Goal: Task Accomplishment & Management: Manage account settings

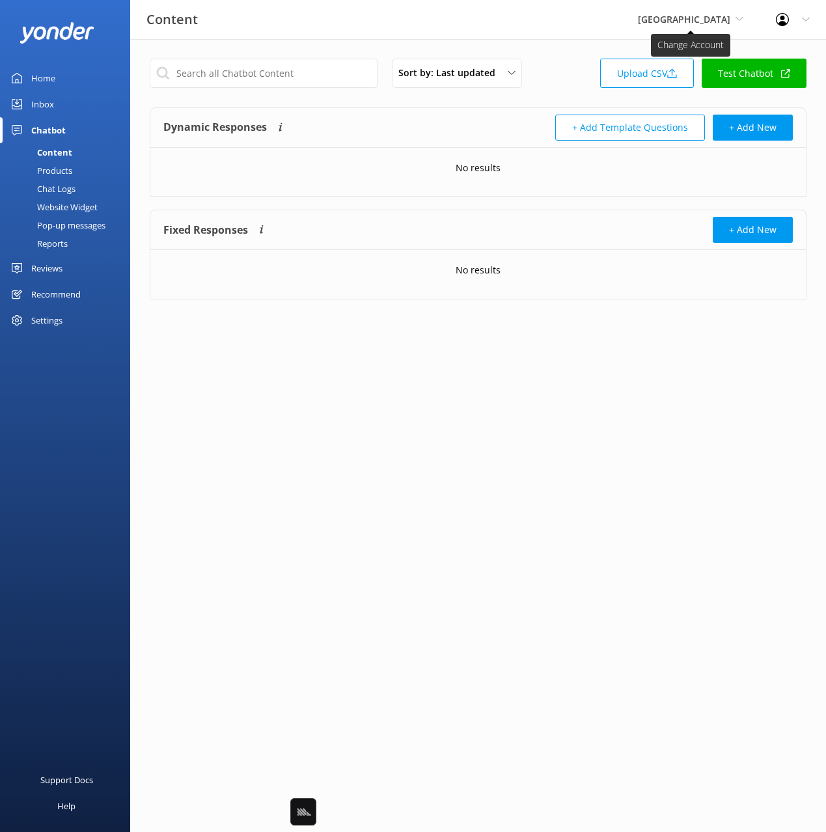
click at [679, 18] on span "[GEOGRAPHIC_DATA]" at bounding box center [684, 19] width 92 height 12
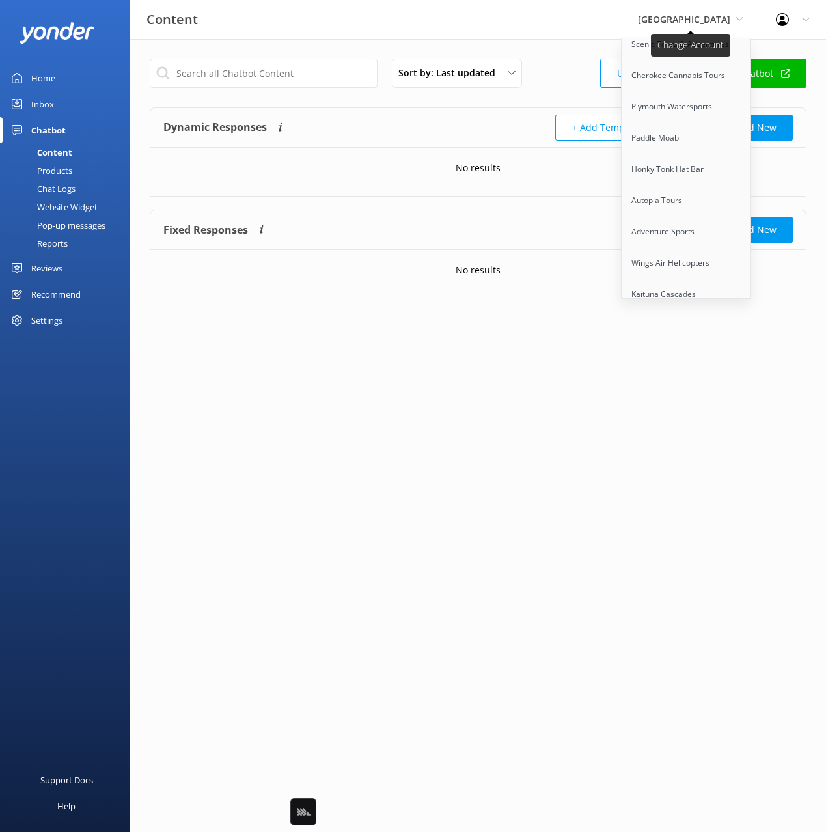
scroll to position [7469, 0]
click at [691, 341] on link "Glenorchy Air" at bounding box center [687, 356] width 130 height 31
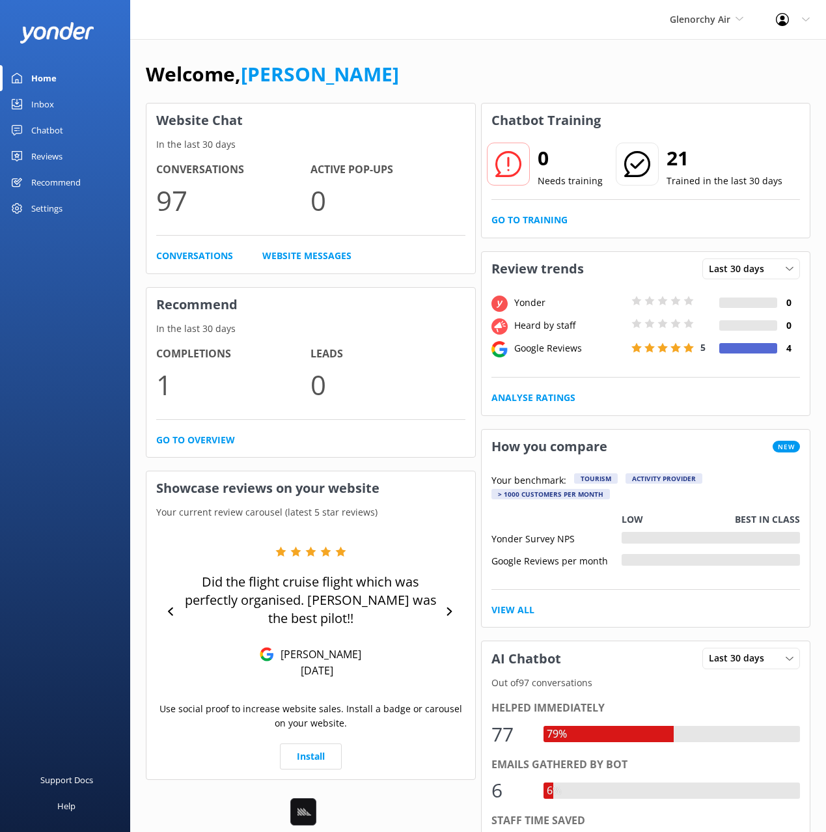
click at [447, 79] on div "Welcome, Mikayla" at bounding box center [478, 81] width 665 height 44
click at [62, 133] on div "Chatbot" at bounding box center [47, 130] width 32 height 26
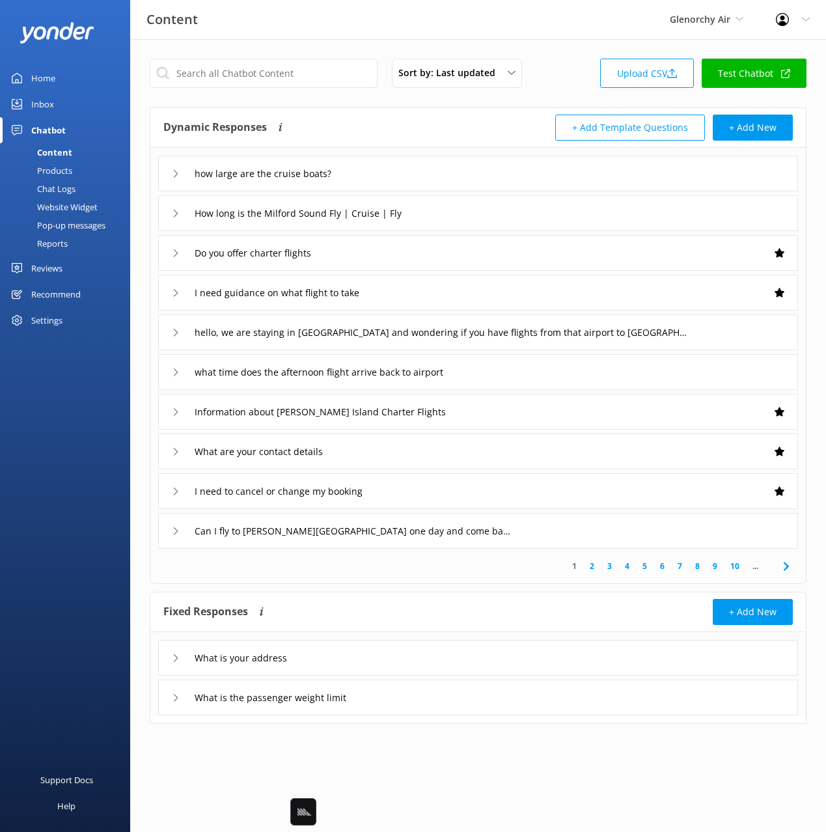
drag, startPoint x: 438, startPoint y: 117, endPoint x: 436, endPoint y: 128, distance: 11.4
click at [438, 117] on div "Dynamic Responses Dynamic responses rely on the Large Language Model to create …" at bounding box center [320, 128] width 315 height 26
click at [438, 180] on div "how large are the cruise boats?" at bounding box center [478, 174] width 640 height 36
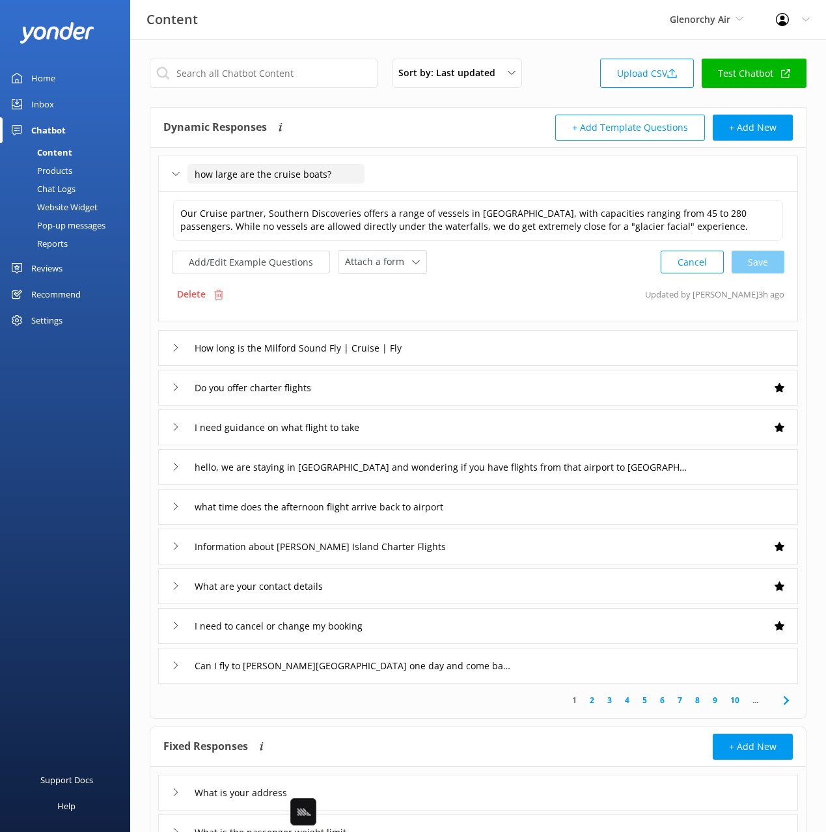
drag, startPoint x: 203, startPoint y: 173, endPoint x: 210, endPoint y: 195, distance: 22.5
click at [202, 173] on input "how large are the cruise boats?" at bounding box center [276, 174] width 177 height 20
type input "How large are the cruise boats?"
click at [334, 193] on div at bounding box center [337, 194] width 16 height 16
click at [454, 427] on div "I need guidance on what flight to take" at bounding box center [478, 428] width 640 height 36
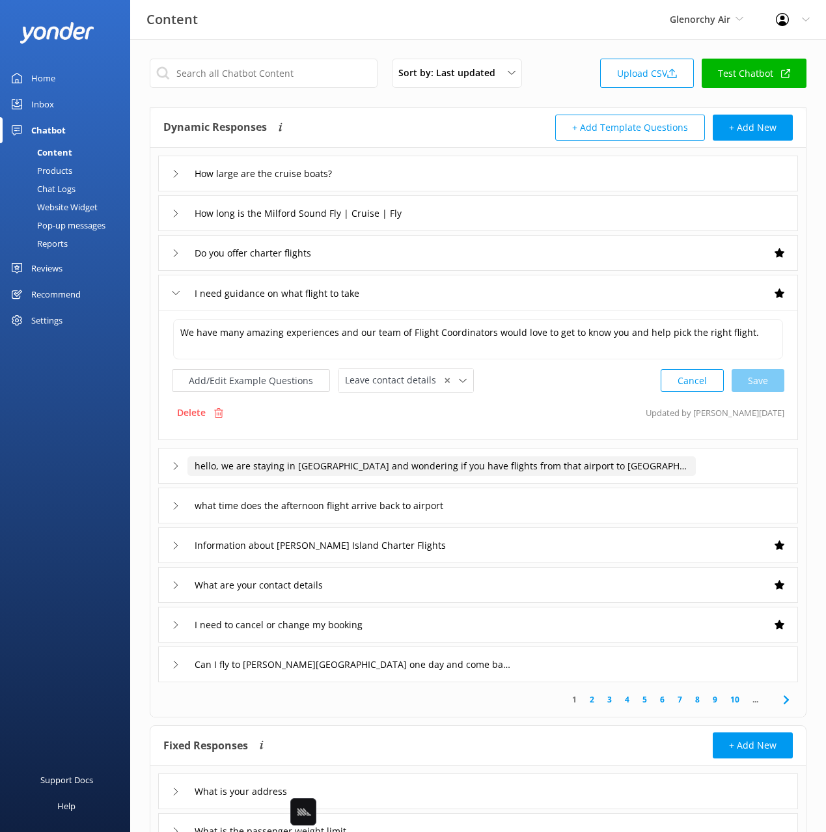
click at [495, 462] on input "hello, we are staying in Glenochery and wondering if you have flights from that…" at bounding box center [442, 466] width 509 height 20
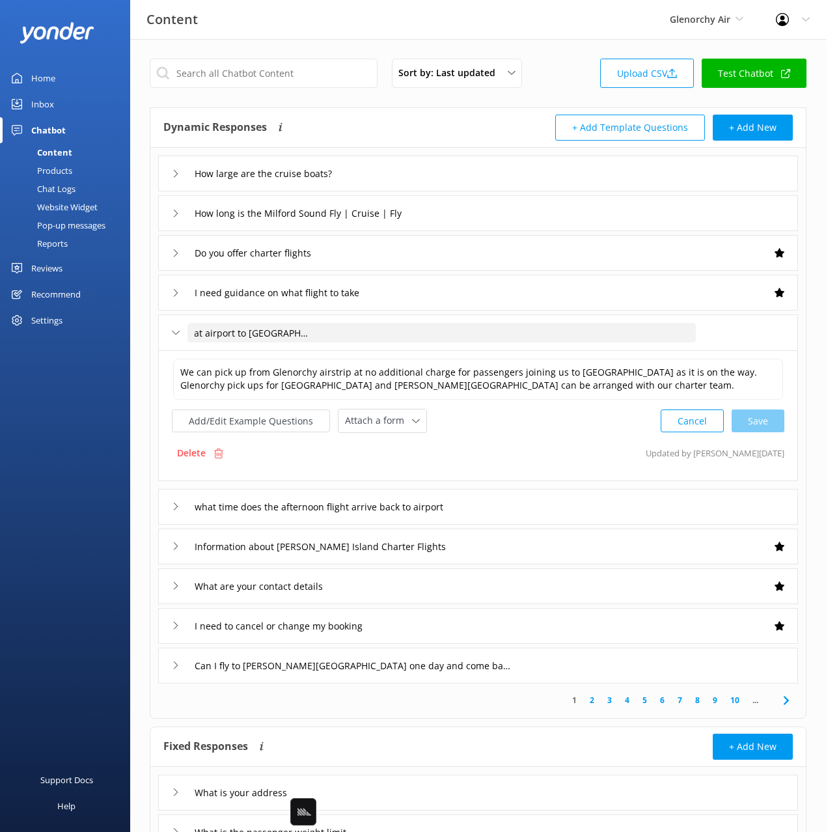
scroll to position [0, 406]
click at [325, 335] on input "hello, we are staying in Glenochery and wondering if you have flights from that…" at bounding box center [442, 333] width 509 height 20
click at [322, 333] on input "hello, we are staying in Glenochery and wondering if you have flights from that…" at bounding box center [442, 333] width 509 height 20
click at [341, 336] on input "hello, we are staying in Glenochery and wondering if you have flights from that…" at bounding box center [442, 333] width 509 height 20
click at [348, 334] on input "hello, we are staying in Glenochery and wondering if you have flights from that…" at bounding box center [442, 333] width 509 height 20
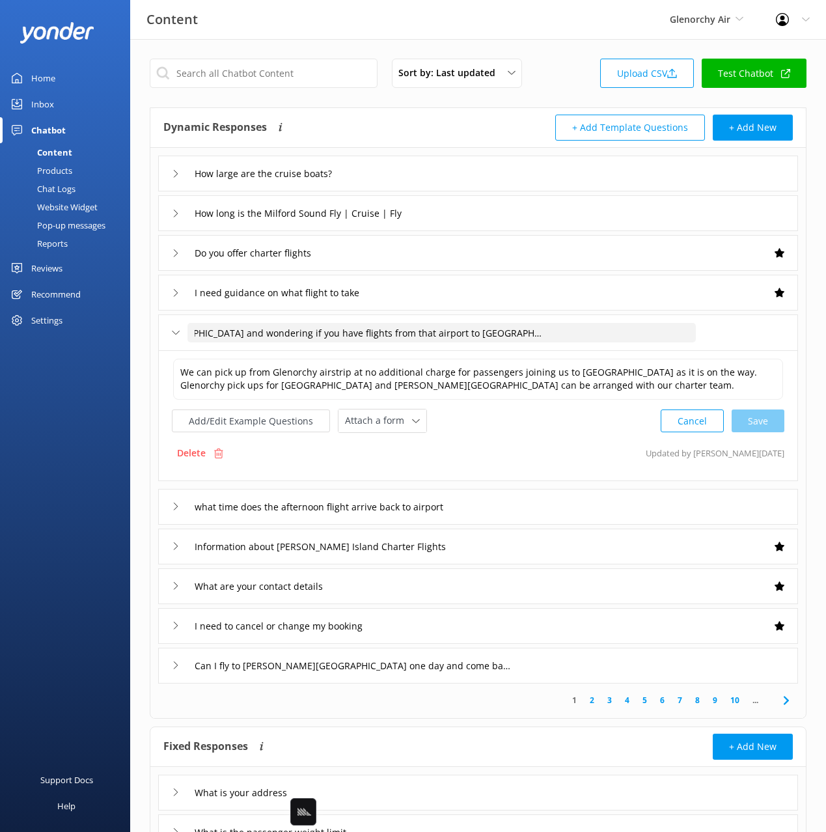
scroll to position [0, 0]
drag, startPoint x: 322, startPoint y: 333, endPoint x: 333, endPoint y: 331, distance: 11.8
click at [322, 333] on input "hello, we are staying in Glenochery and wondering if you have flights from that…" at bounding box center [442, 333] width 509 height 20
click at [370, 332] on input "hello, we are staying in Glenochery and wondering if you have flights from that…" at bounding box center [442, 333] width 509 height 20
type input "Are there flights from Glenorchy airport"
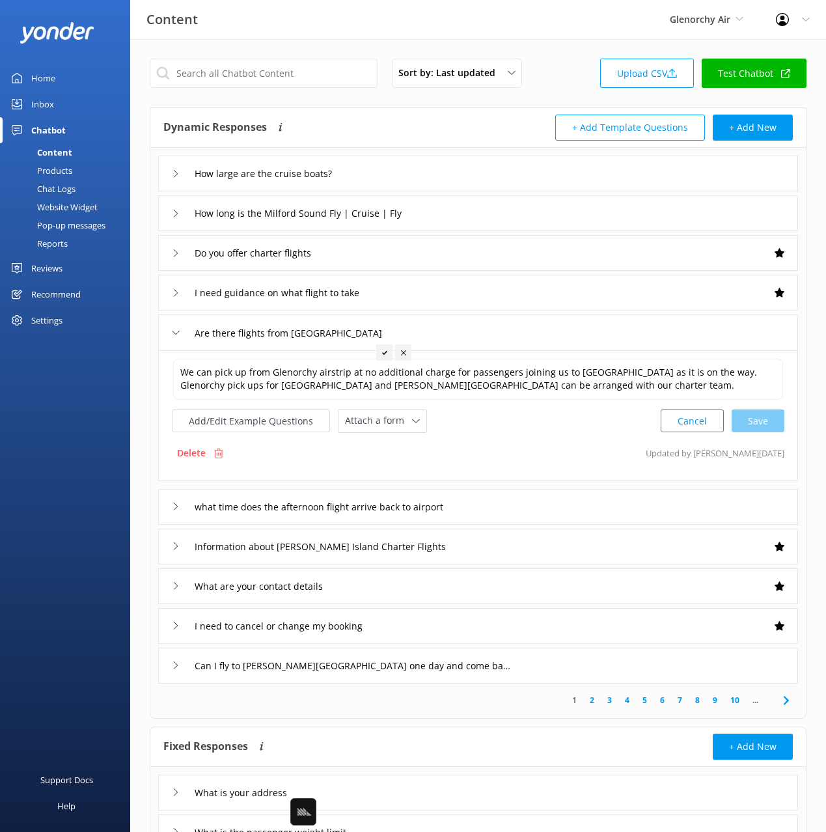
drag, startPoint x: 384, startPoint y: 354, endPoint x: 360, endPoint y: 387, distance: 41.2
click at [384, 354] on use at bounding box center [384, 352] width 5 height 4
click at [264, 418] on button "Add/Edit Example Questions" at bounding box center [251, 421] width 158 height 23
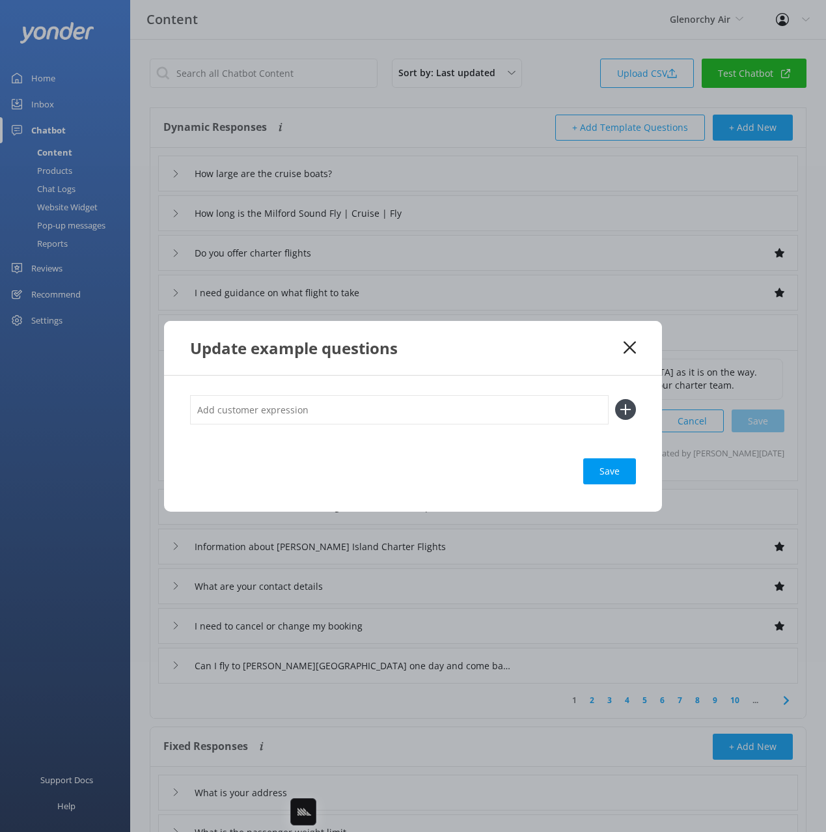
click at [471, 413] on input "text" at bounding box center [399, 409] width 419 height 29
paste input "hello, we are staying in Glenochery and wondering if you have flights from that…"
type input "hello, we are staying in Glenochery and wondering if you have flights from that…"
click at [615, 399] on button at bounding box center [625, 409] width 21 height 21
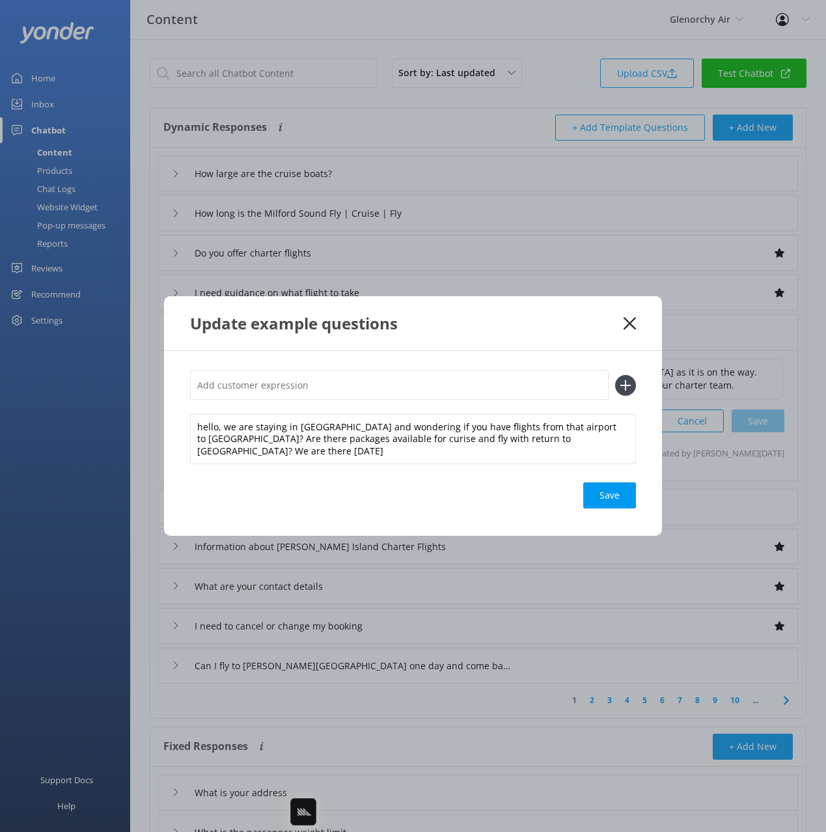
click at [612, 495] on div "Save" at bounding box center [609, 495] width 53 height 26
click at [627, 322] on use at bounding box center [630, 323] width 12 height 12
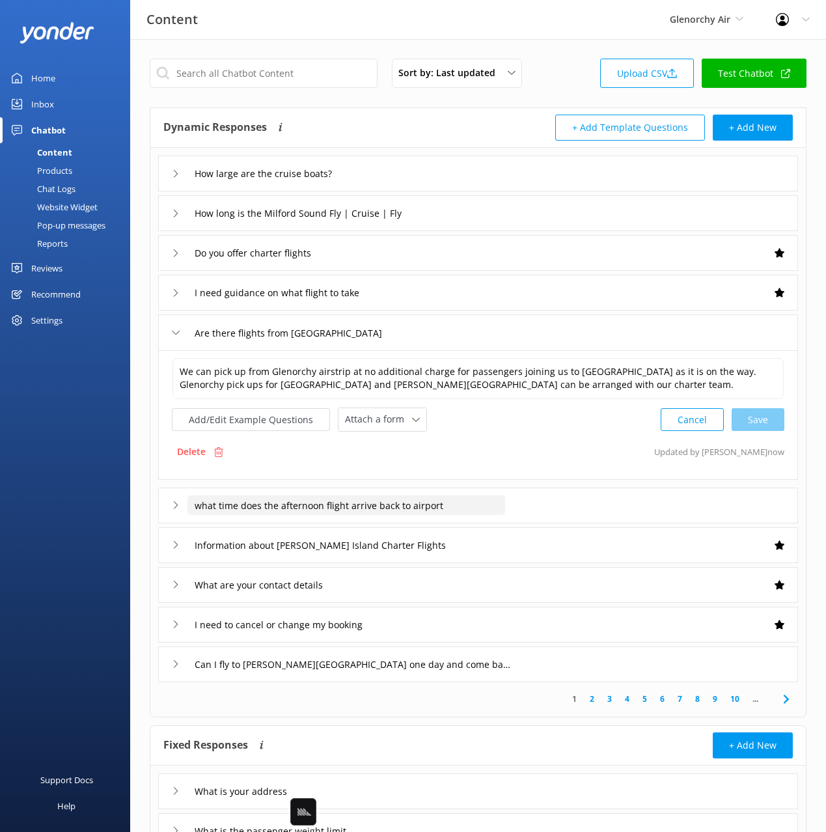
click at [244, 505] on input "what time does the afternoon flight arrive back to airport" at bounding box center [347, 505] width 318 height 20
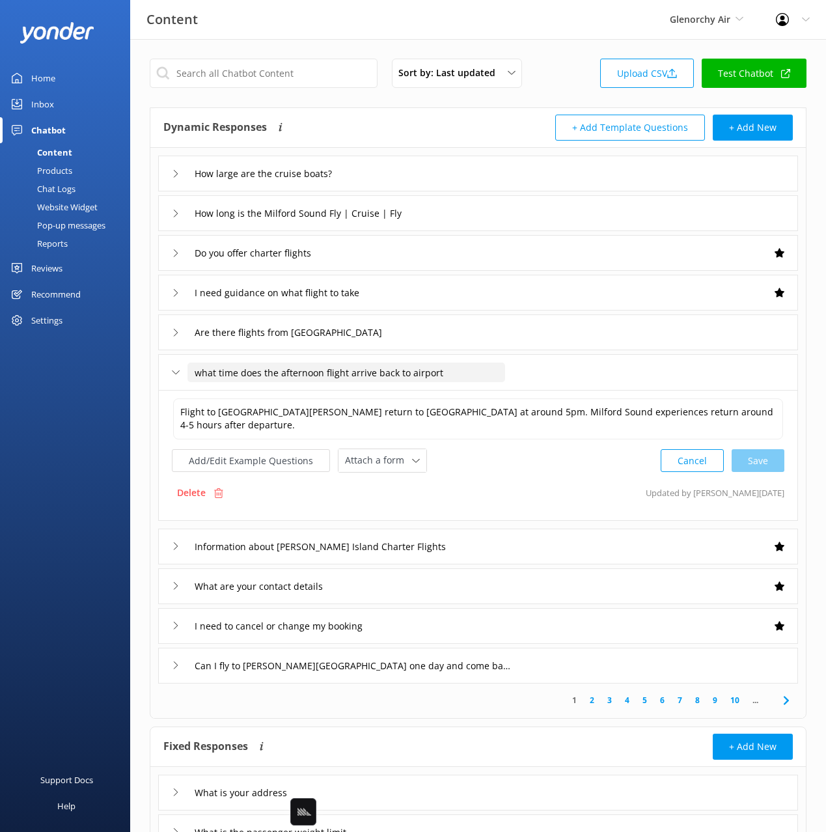
click at [197, 372] on input "what time does the afternoon flight arrive back to airport" at bounding box center [347, 373] width 318 height 20
type input "What time does the afternoon flight arrive back to airport"
click at [474, 391] on div at bounding box center [478, 392] width 16 height 16
click at [533, 667] on div "Can I fly to Stewart Island one day and come back another day" at bounding box center [478, 666] width 640 height 36
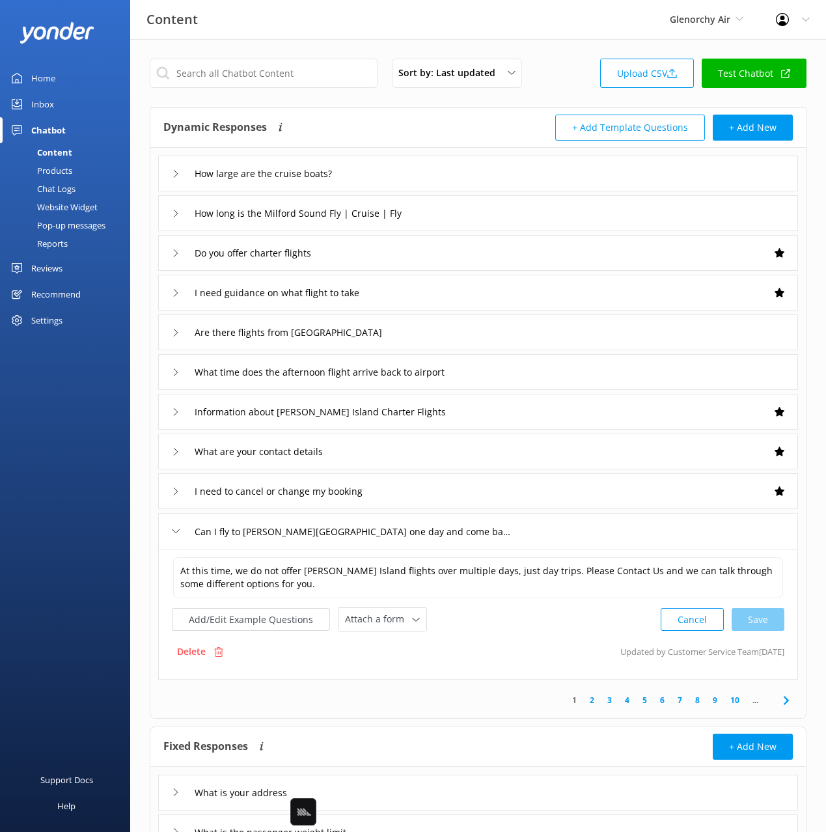
click at [781, 703] on icon at bounding box center [787, 701] width 16 height 16
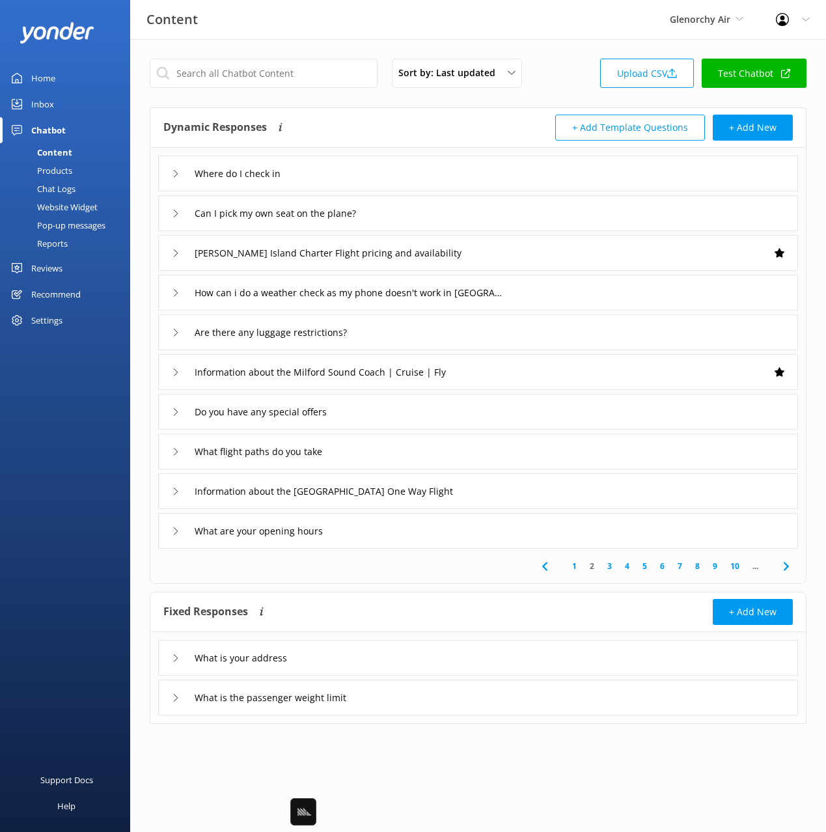
click at [779, 563] on icon at bounding box center [787, 567] width 16 height 16
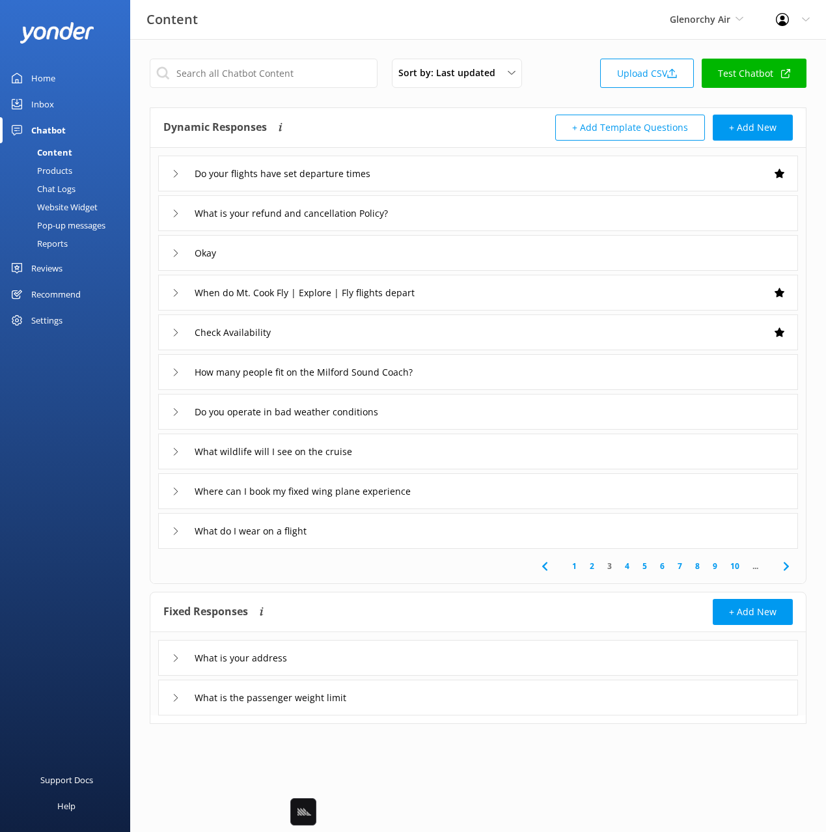
click at [95, 412] on div "Home Inbox Chatbot Content Products Chat Logs Website Widget Pop-up messages Re…" at bounding box center [65, 208] width 130 height 416
drag, startPoint x: 68, startPoint y: 188, endPoint x: 88, endPoint y: 188, distance: 19.5
click at [68, 188] on div "Chat Logs" at bounding box center [42, 189] width 68 height 18
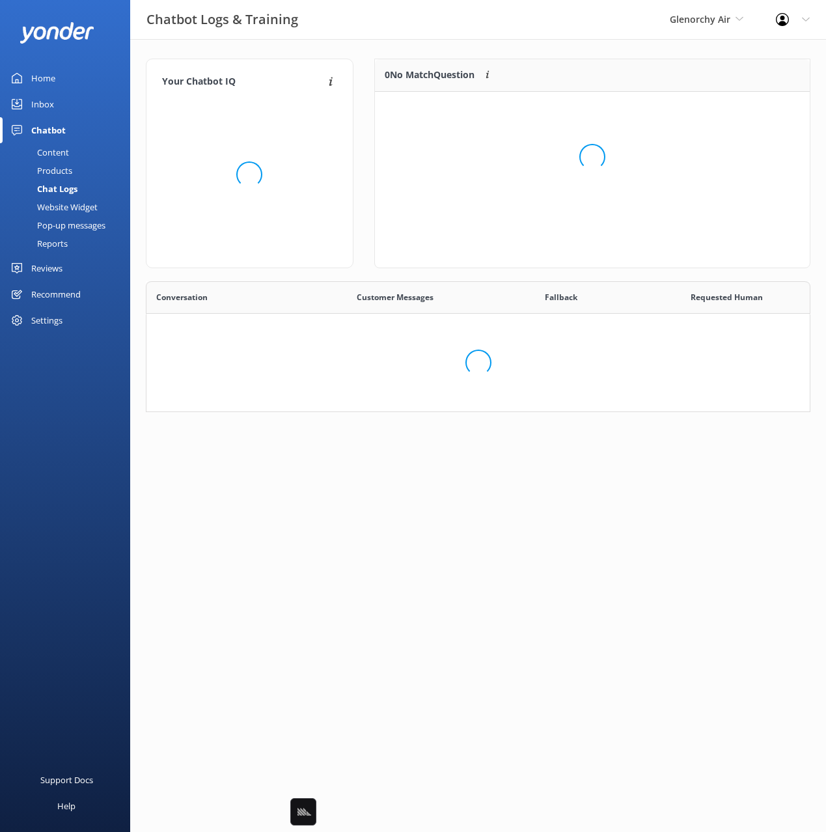
scroll to position [456, 663]
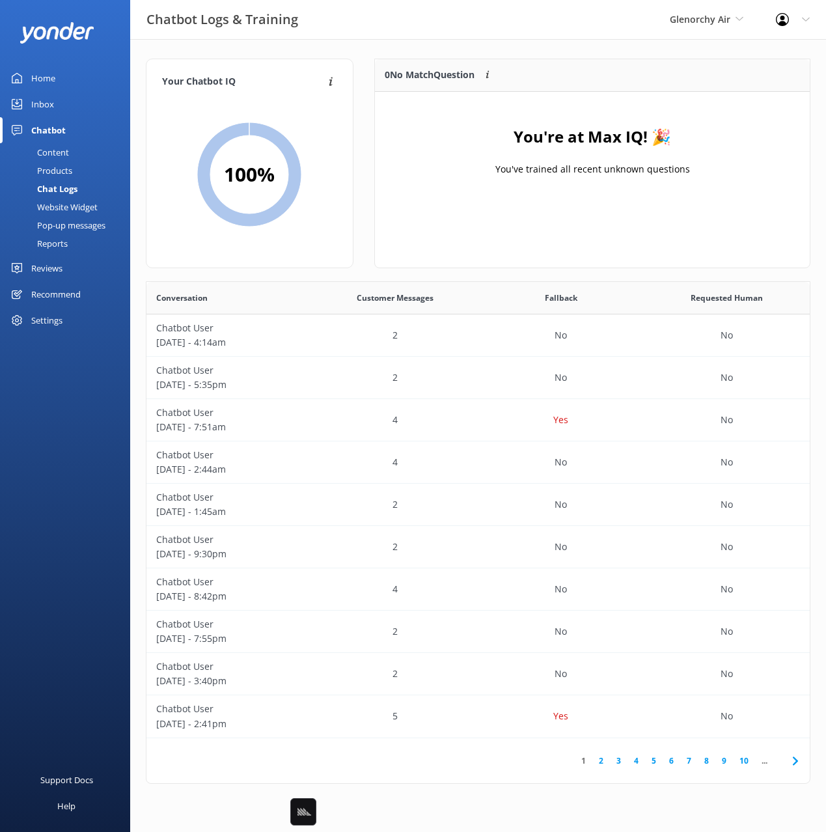
click at [271, 51] on div "Your Chatbot IQ Your Chatbot IQ is the percentage of trained FAQs against untra…" at bounding box center [478, 424] width 696 height 771
click at [49, 225] on div "Pop-up messages" at bounding box center [57, 225] width 98 height 18
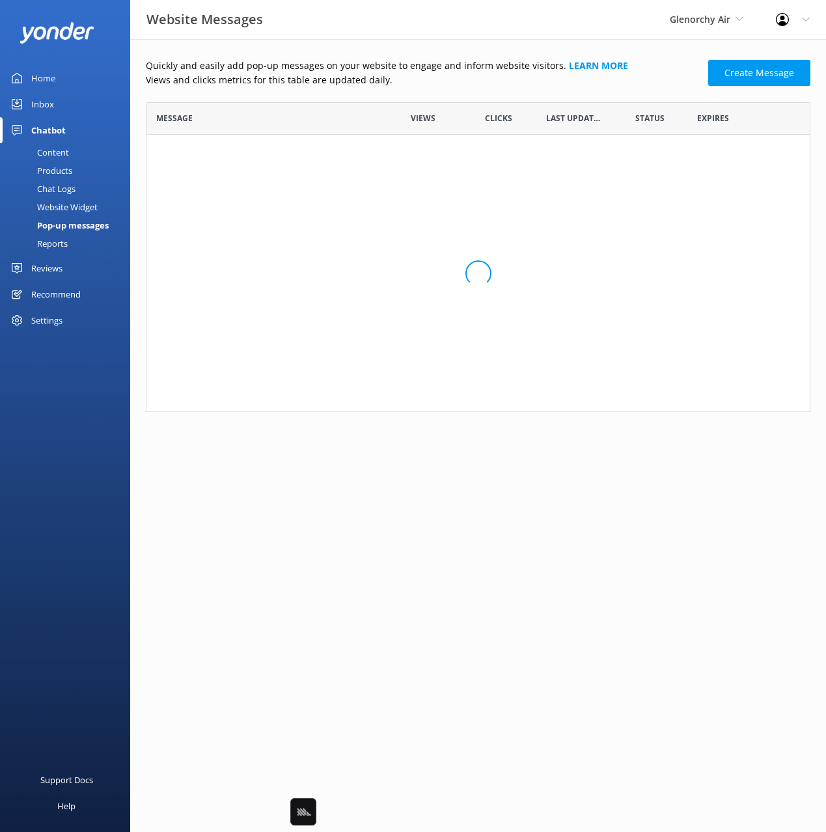
scroll to position [365, 665]
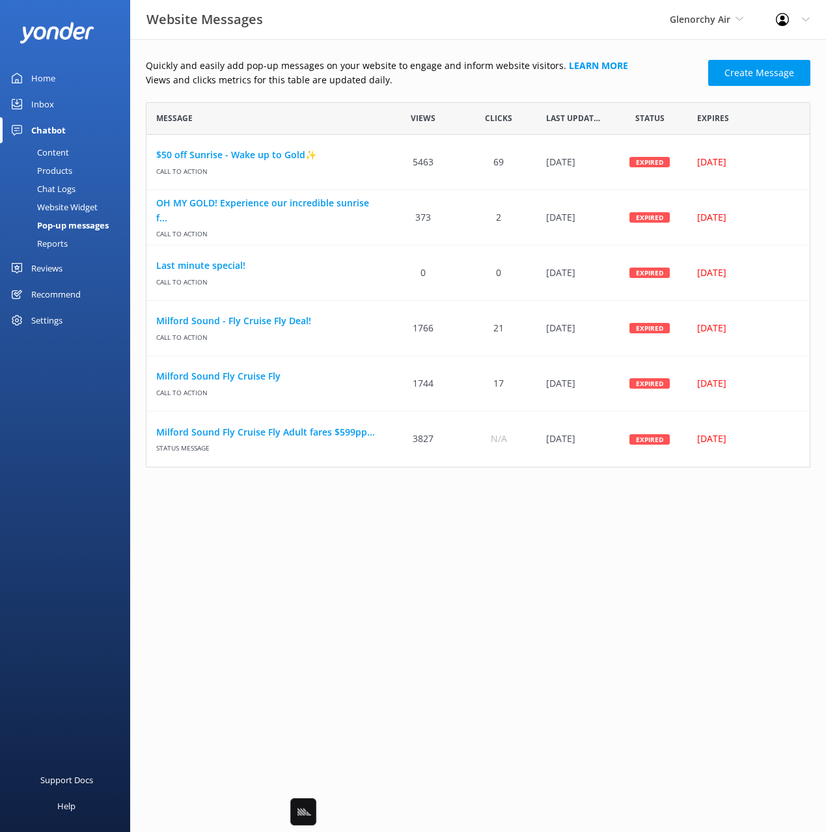
click at [62, 240] on div "Reports" at bounding box center [38, 243] width 60 height 18
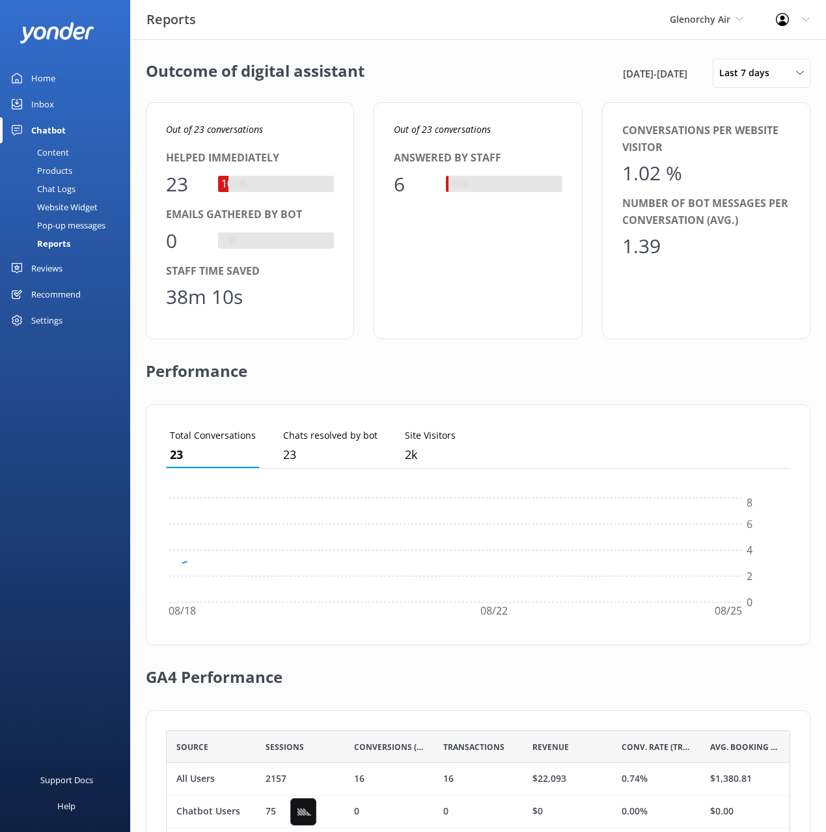
scroll to position [131, 624]
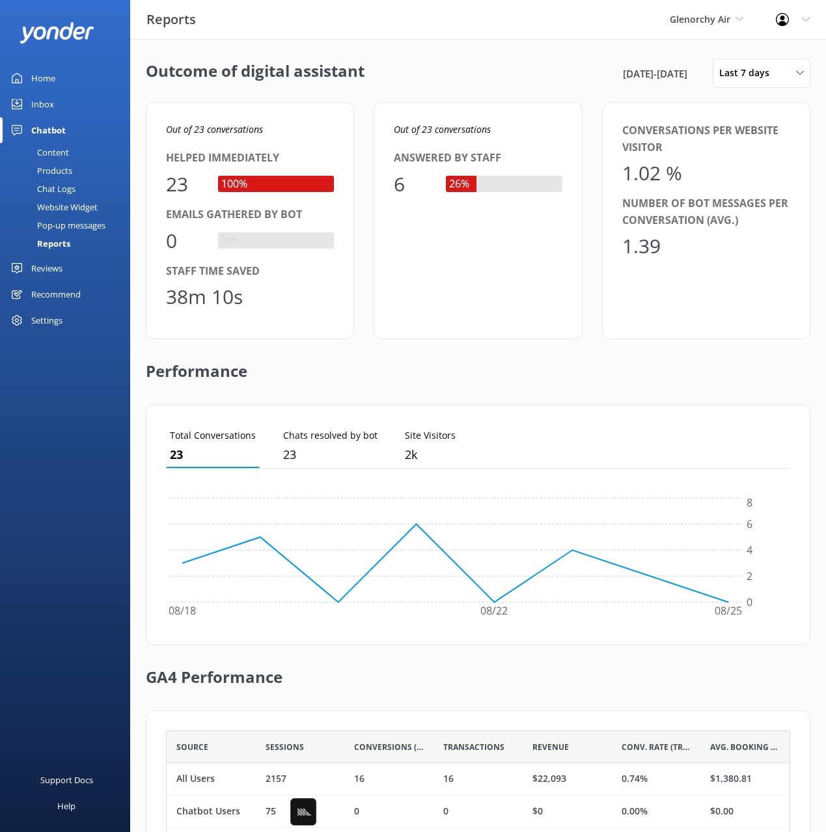
click at [476, 417] on div "Total Conversations 23 Chats resolved by bot 23 Site Visitors 2k 08/18 08/22 08…" at bounding box center [478, 524] width 665 height 241
click at [736, 72] on span "Last 7 days" at bounding box center [748, 73] width 58 height 14
click at [738, 213] on div "Last 180 days" at bounding box center [745, 209] width 51 height 13
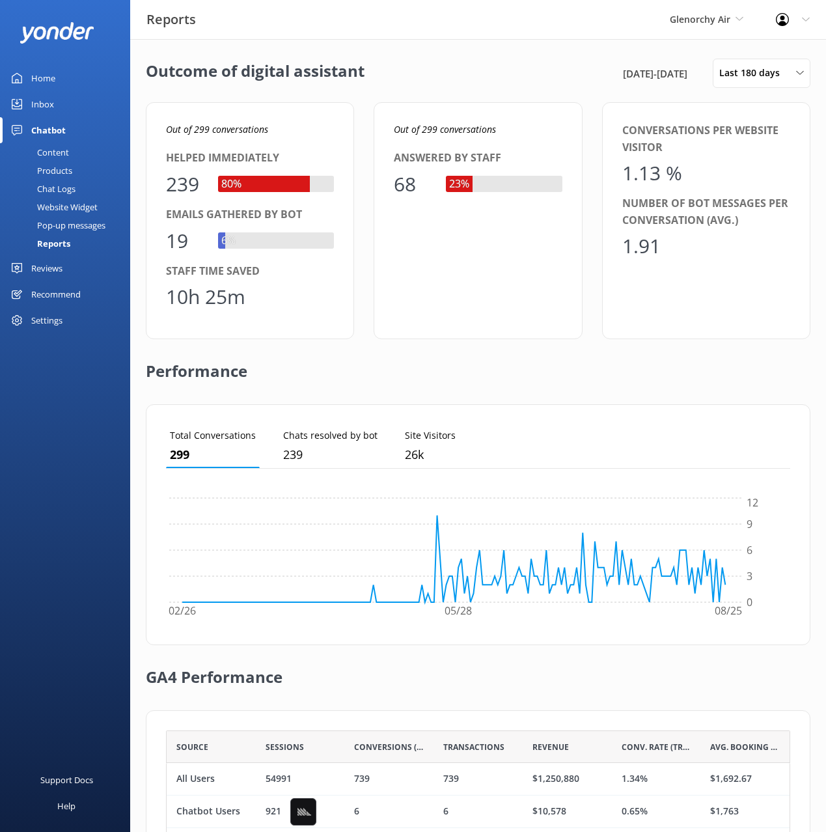
click at [572, 406] on div "Total Conversations 299 Chats resolved by bot 239 Site Visitors 26k 02/26 05/28…" at bounding box center [478, 524] width 665 height 241
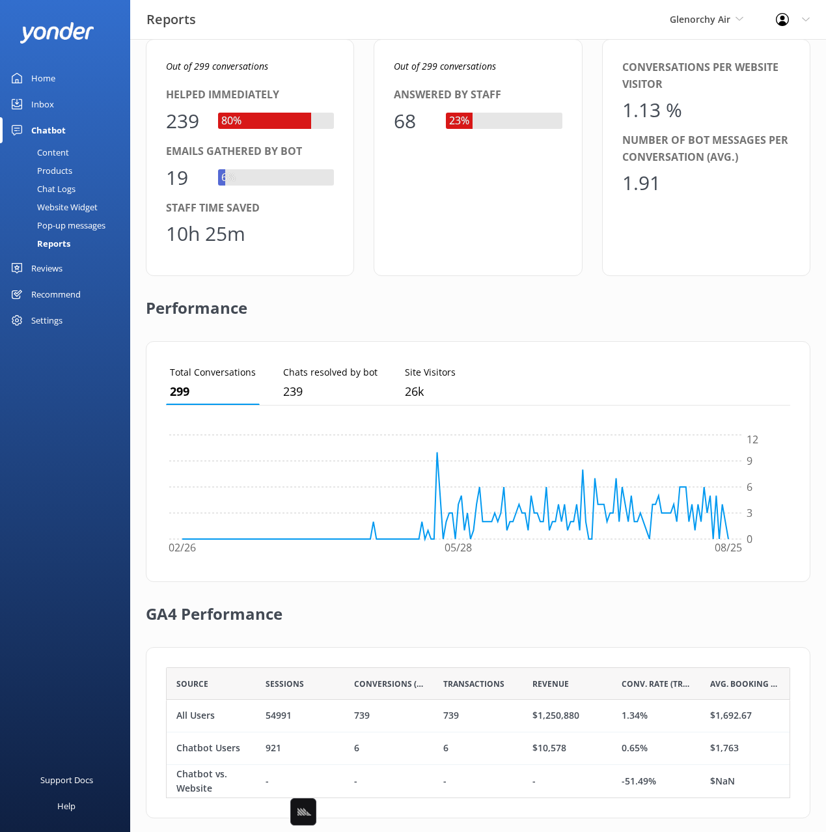
scroll to position [0, 0]
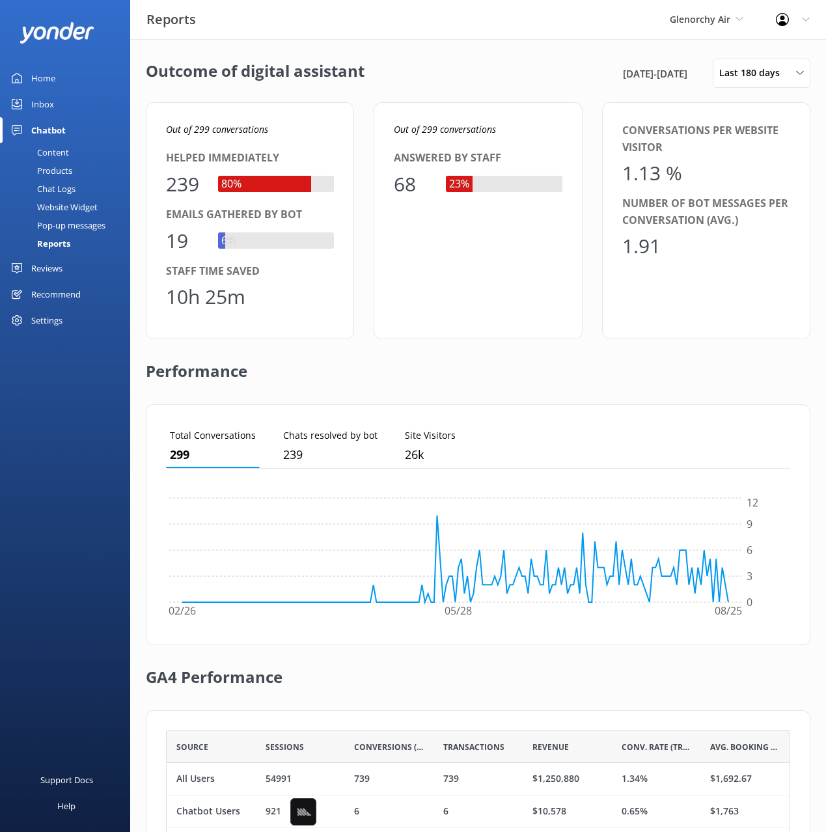
click at [516, 337] on div "Out of 299 conversations Answered by staff 68 23%" at bounding box center [478, 220] width 208 height 237
click at [49, 204] on div "Website Widget" at bounding box center [53, 207] width 90 height 18
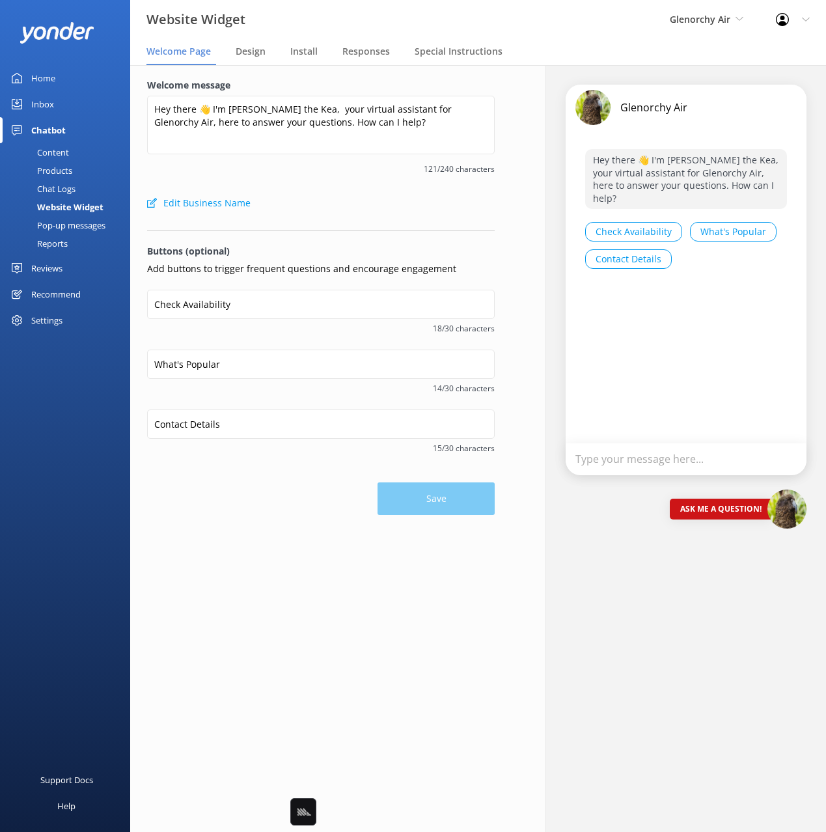
click at [332, 199] on div "Edit Business Name" at bounding box center [321, 203] width 348 height 26
click at [395, 201] on div "Edit Business Name" at bounding box center [321, 203] width 348 height 26
click at [46, 296] on div "Recommend" at bounding box center [55, 294] width 49 height 26
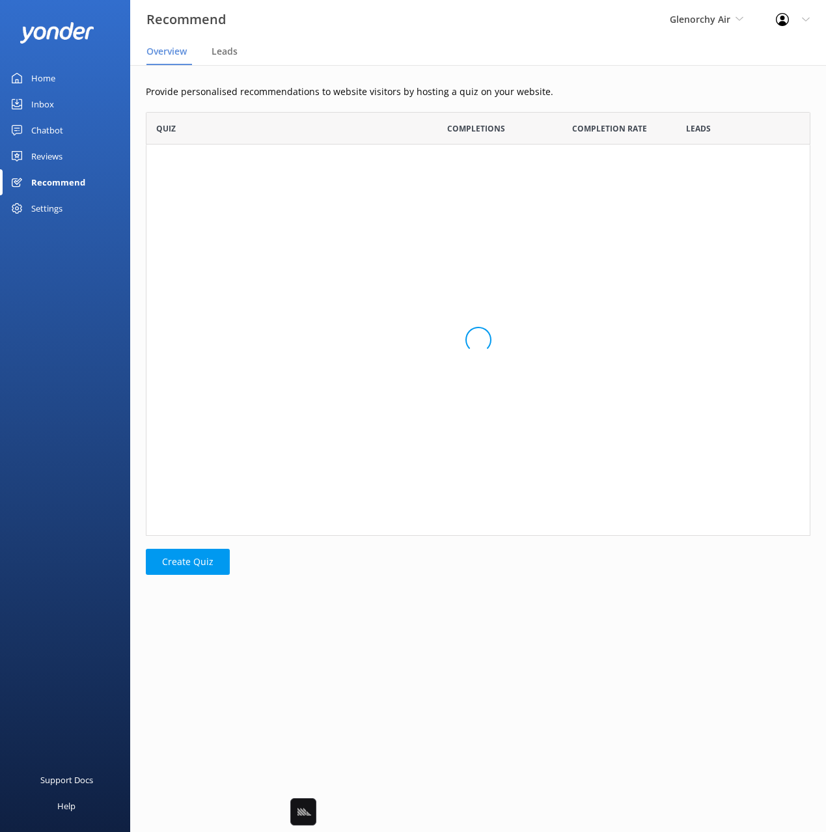
scroll to position [98, 665]
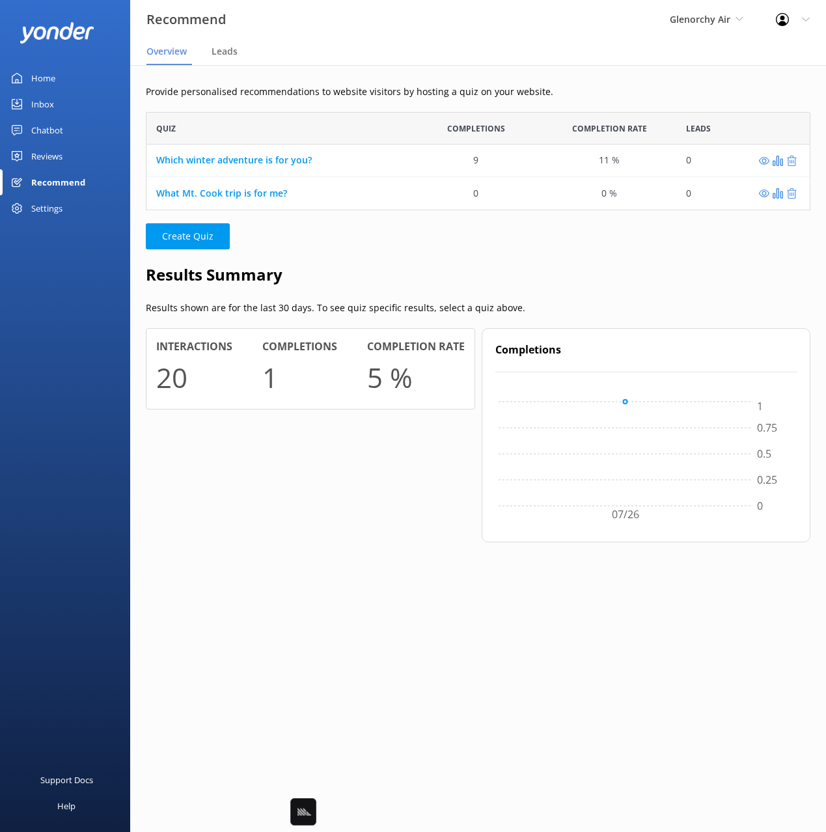
drag, startPoint x: 408, startPoint y: 272, endPoint x: 400, endPoint y: 253, distance: 20.1
click at [408, 272] on h2 "Results Summary" at bounding box center [478, 274] width 665 height 25
click at [301, 93] on p "Provide personalised recommendations to website visitors by hosting a quiz on y…" at bounding box center [478, 92] width 665 height 14
drag, startPoint x: 350, startPoint y: 248, endPoint x: 320, endPoint y: 219, distance: 41.0
click at [347, 247] on p "Create Quiz" at bounding box center [478, 236] width 665 height 26
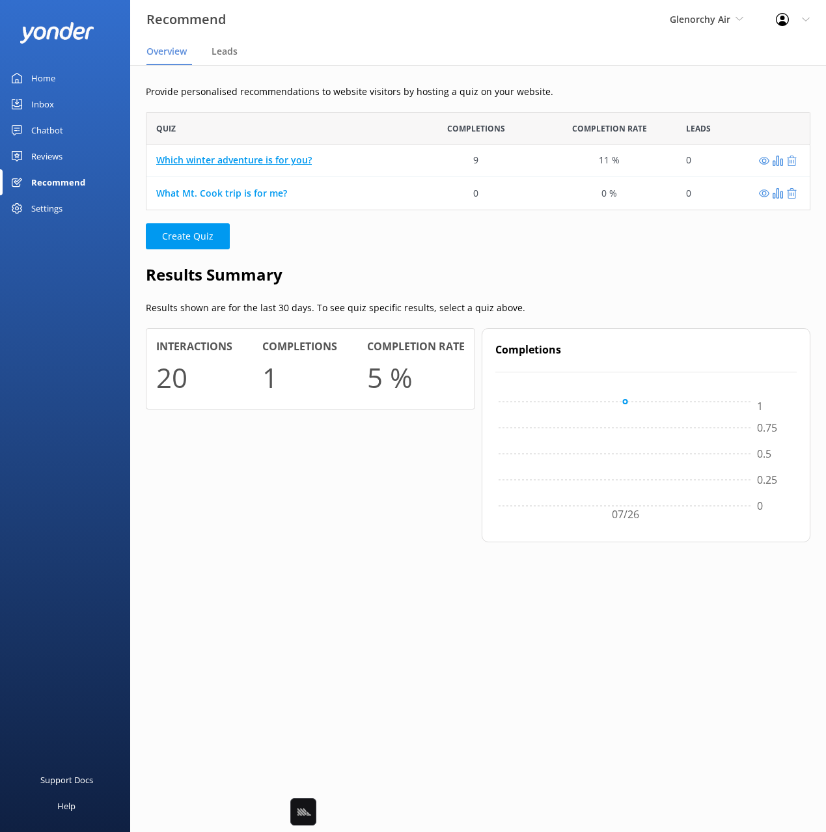
click at [238, 160] on link "Which winter adventure is for you?" at bounding box center [234, 160] width 156 height 12
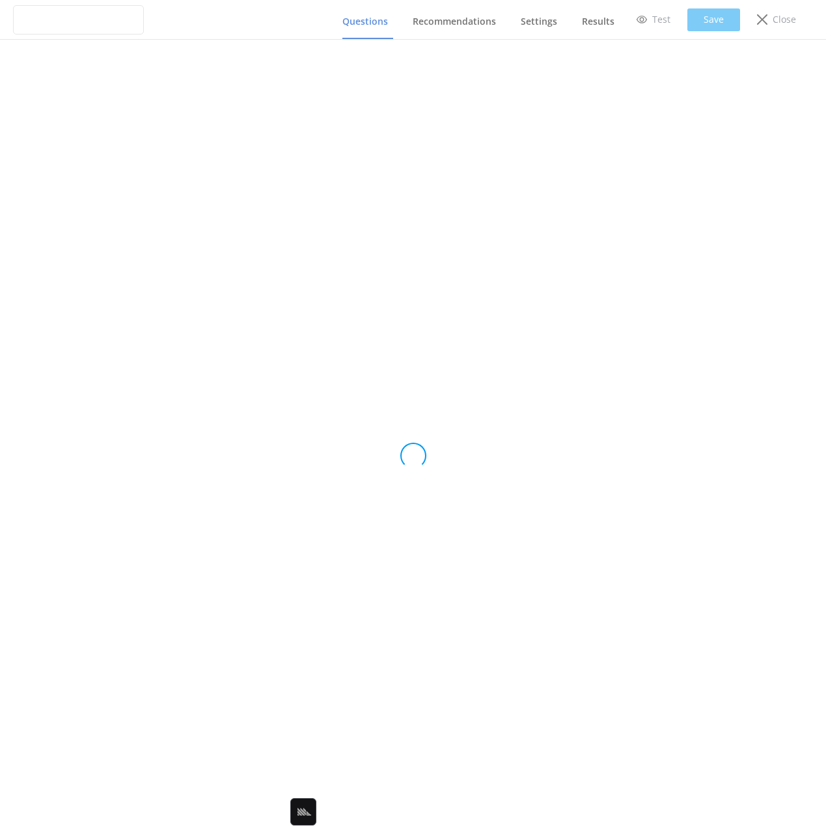
type input "Which winter adventure is for you?"
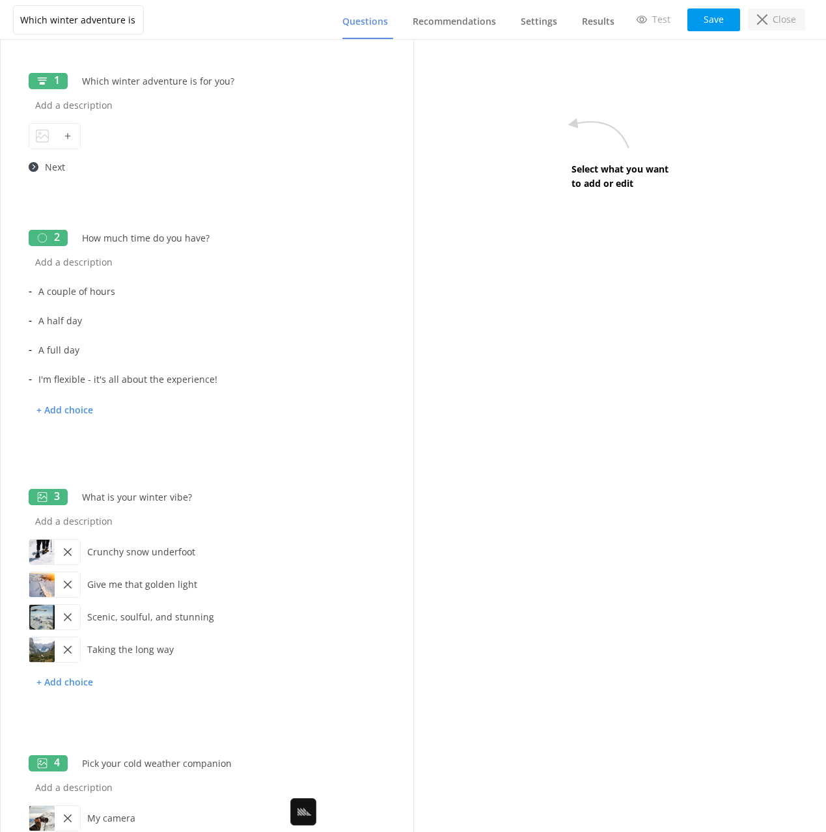
click at [779, 24] on p "Close" at bounding box center [784, 19] width 23 height 14
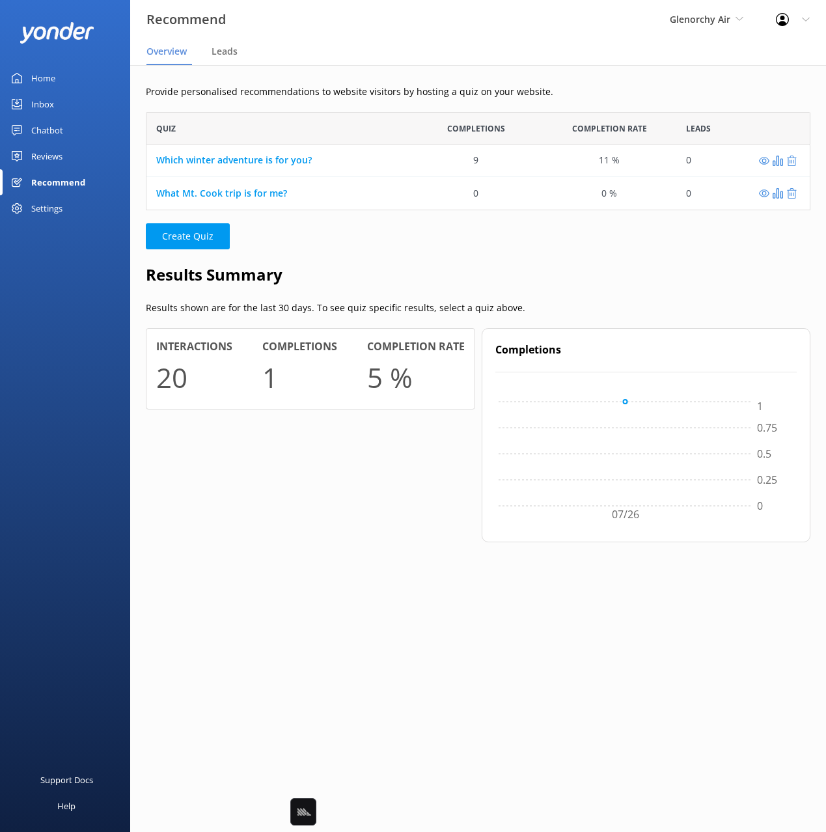
scroll to position [98, 665]
click at [348, 72] on div "Provide personalised recommendations to website visitors by hosting a quiz on y…" at bounding box center [478, 323] width 696 height 516
click at [289, 104] on div "Provide personalised recommendations to website visitors by hosting a quiz on y…" at bounding box center [478, 323] width 696 height 516
click at [448, 277] on h2 "Results Summary" at bounding box center [478, 274] width 665 height 25
drag, startPoint x: 285, startPoint y: 85, endPoint x: 298, endPoint y: 112, distance: 29.7
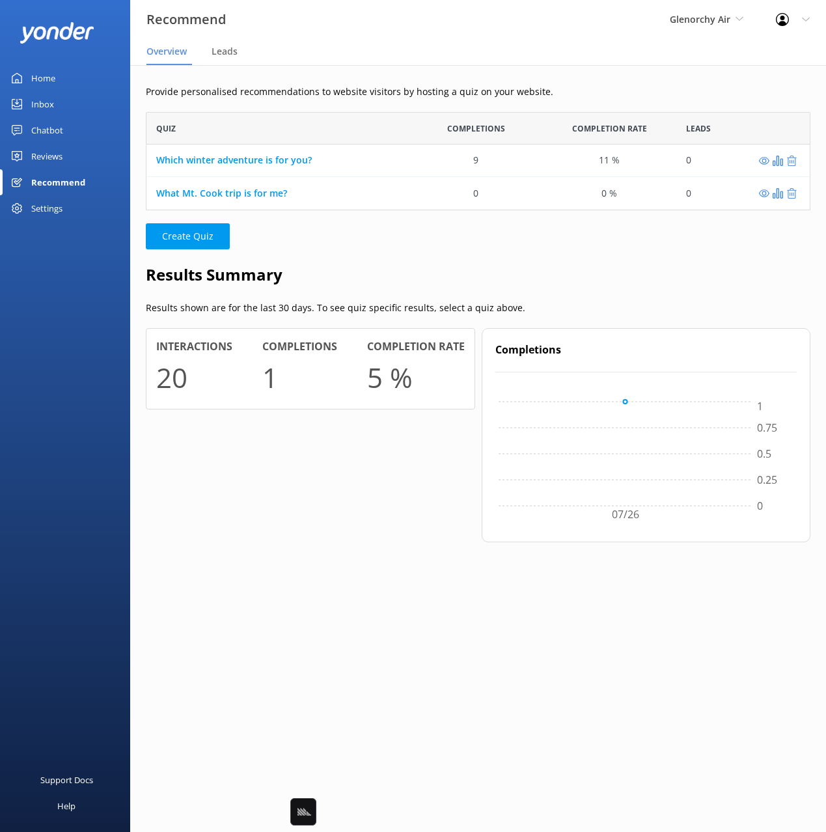
click at [285, 85] on p "Provide personalised recommendations to website visitors by hosting a quiz on y…" at bounding box center [478, 92] width 665 height 14
click at [431, 250] on div "Provide personalised recommendations to website visitors by hosting a quiz on y…" at bounding box center [478, 323] width 696 height 516
click at [351, 262] on h2 "Results Summary" at bounding box center [478, 274] width 665 height 25
click at [312, 90] on p "Provide personalised recommendations to website visitors by hosting a quiz on y…" at bounding box center [478, 92] width 665 height 14
click at [34, 128] on div "Chatbot" at bounding box center [47, 130] width 32 height 26
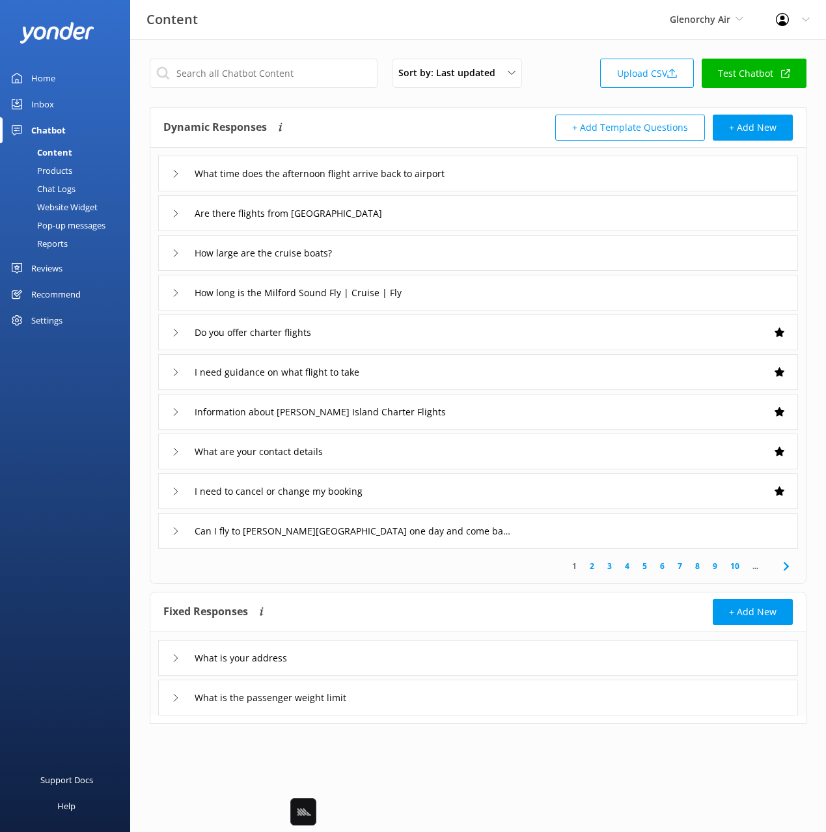
click at [60, 272] on div "Reviews" at bounding box center [46, 268] width 31 height 26
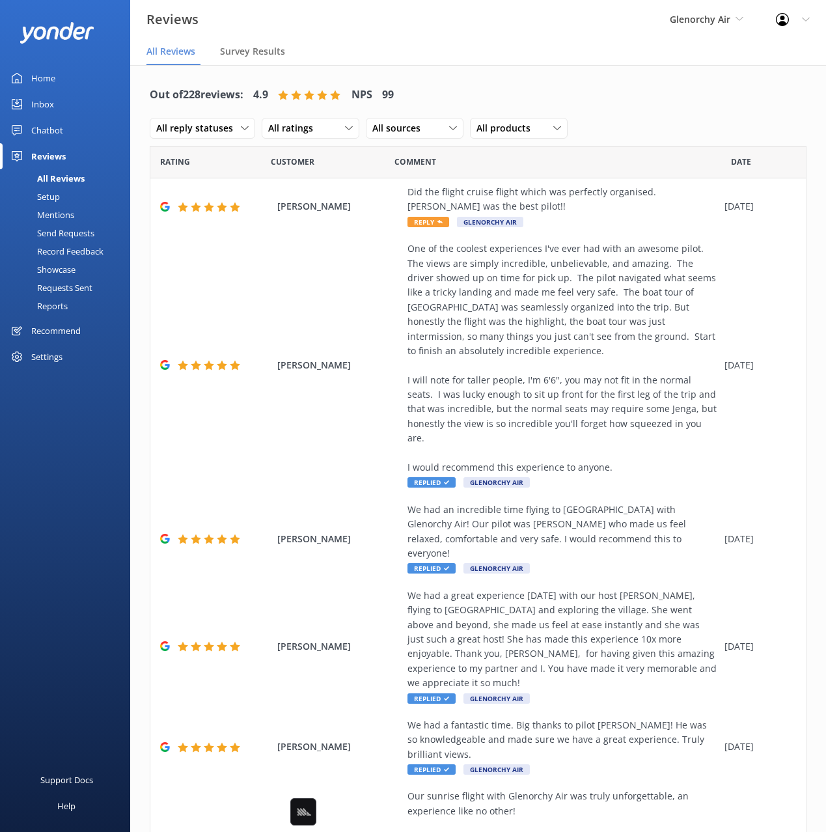
drag, startPoint x: 37, startPoint y: 132, endPoint x: 126, endPoint y: 133, distance: 89.2
click at [38, 132] on div "Chatbot" at bounding box center [47, 130] width 32 height 26
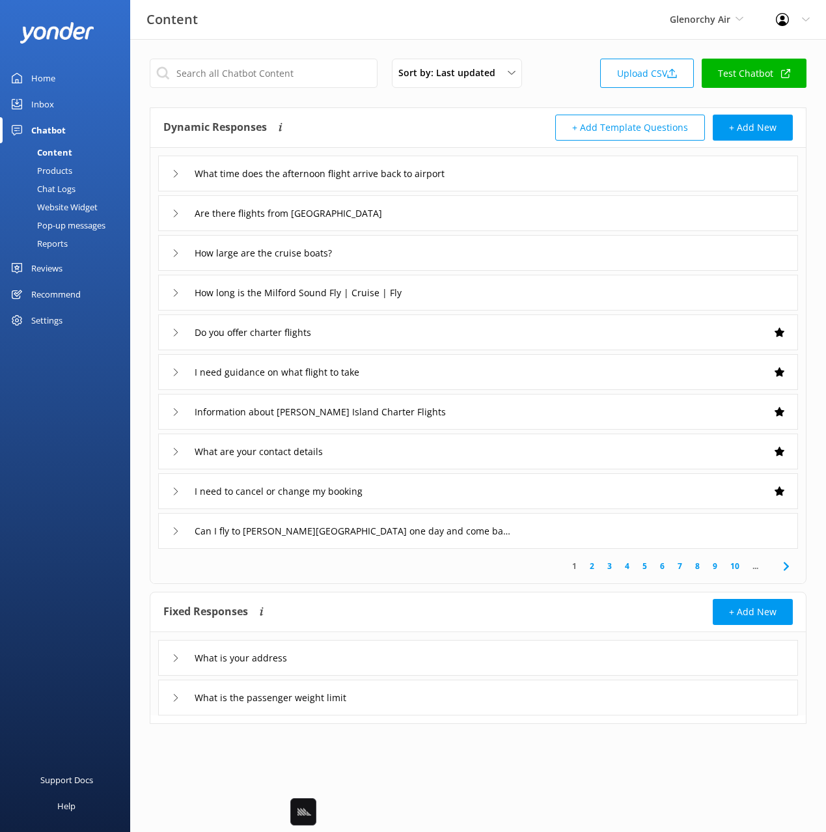
drag, startPoint x: 369, startPoint y: 119, endPoint x: 271, endPoint y: 119, distance: 97.7
click at [369, 119] on div "Dynamic Responses Dynamic responses rely on the Large Language Model to create …" at bounding box center [320, 128] width 315 height 26
click at [39, 101] on div "Inbox" at bounding box center [42, 104] width 23 height 26
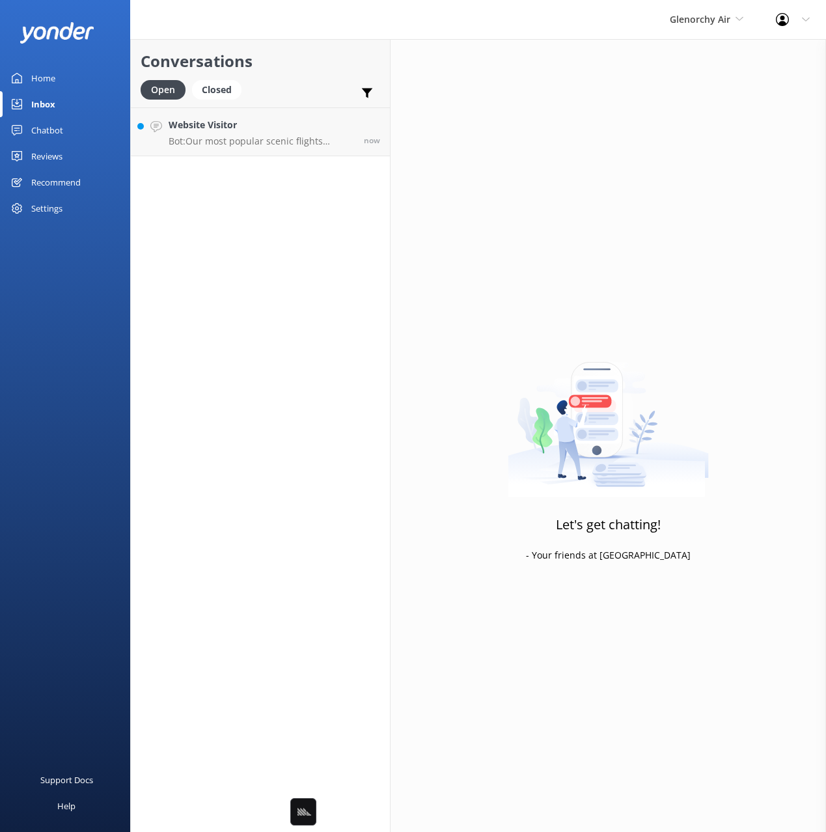
click at [282, 64] on h2 "Conversations" at bounding box center [261, 61] width 240 height 25
click at [52, 73] on div "Home" at bounding box center [43, 78] width 24 height 26
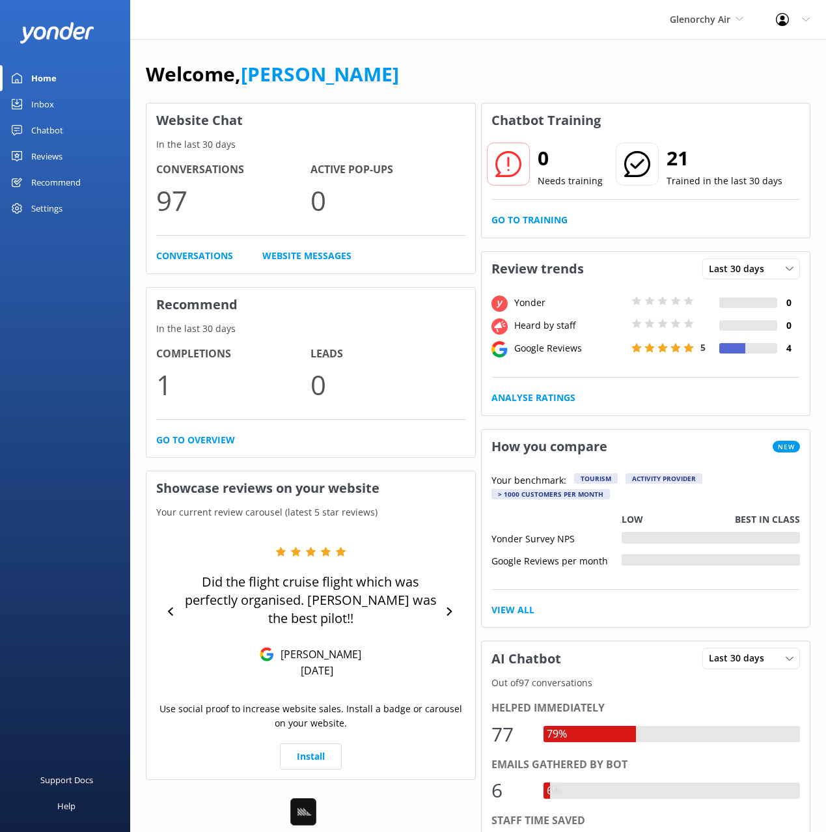
drag, startPoint x: 426, startPoint y: 77, endPoint x: 93, endPoint y: 122, distance: 335.7
click at [420, 78] on div "Welcome, Mikayla" at bounding box center [478, 81] width 665 height 44
drag, startPoint x: 7, startPoint y: 126, endPoint x: 34, endPoint y: 145, distance: 33.2
click at [7, 126] on link "Chatbot" at bounding box center [65, 130] width 130 height 26
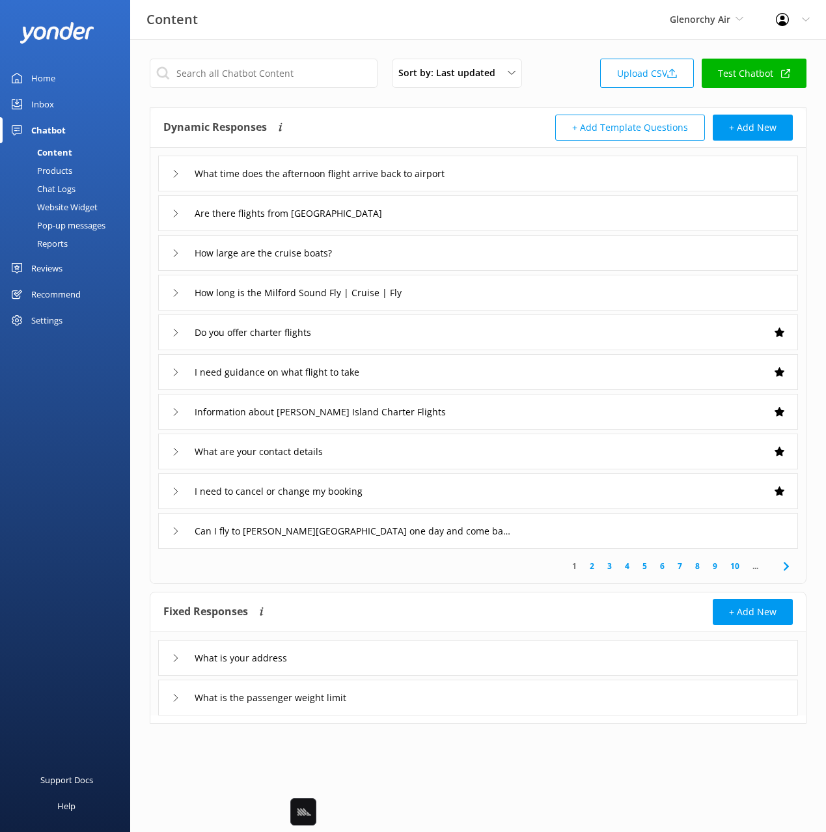
click at [65, 189] on div "Chat Logs" at bounding box center [42, 189] width 68 height 18
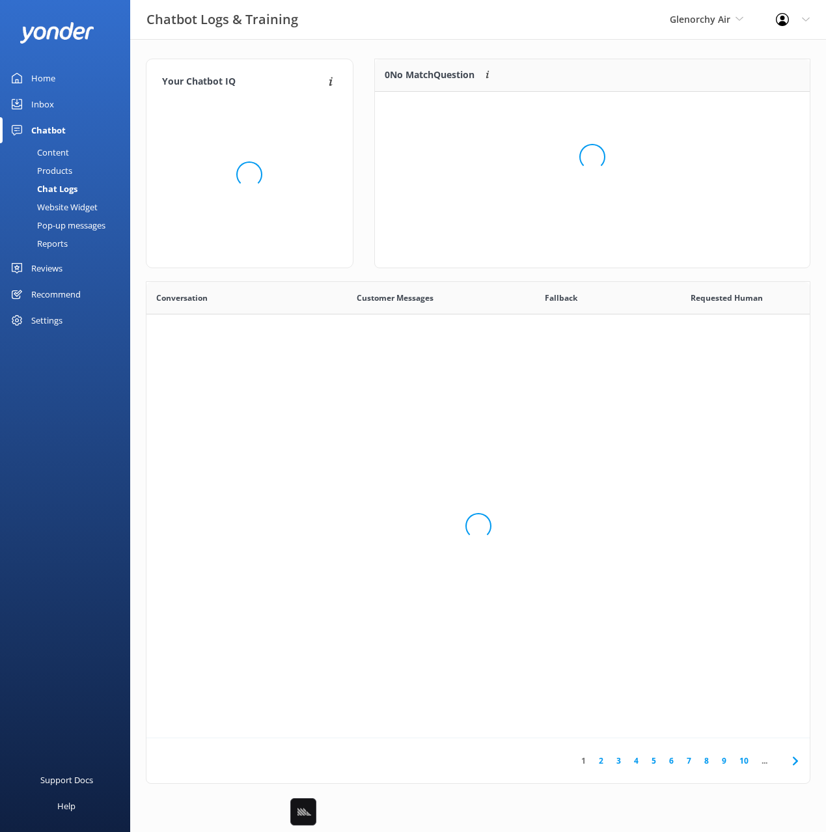
scroll to position [456, 663]
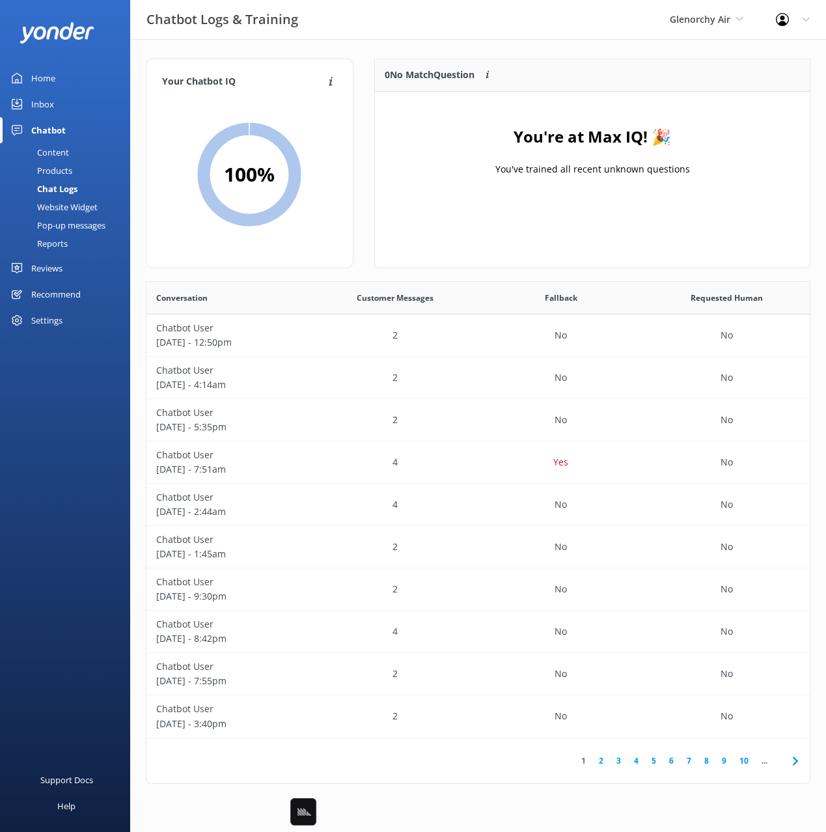
click at [67, 167] on div "Products" at bounding box center [40, 170] width 64 height 18
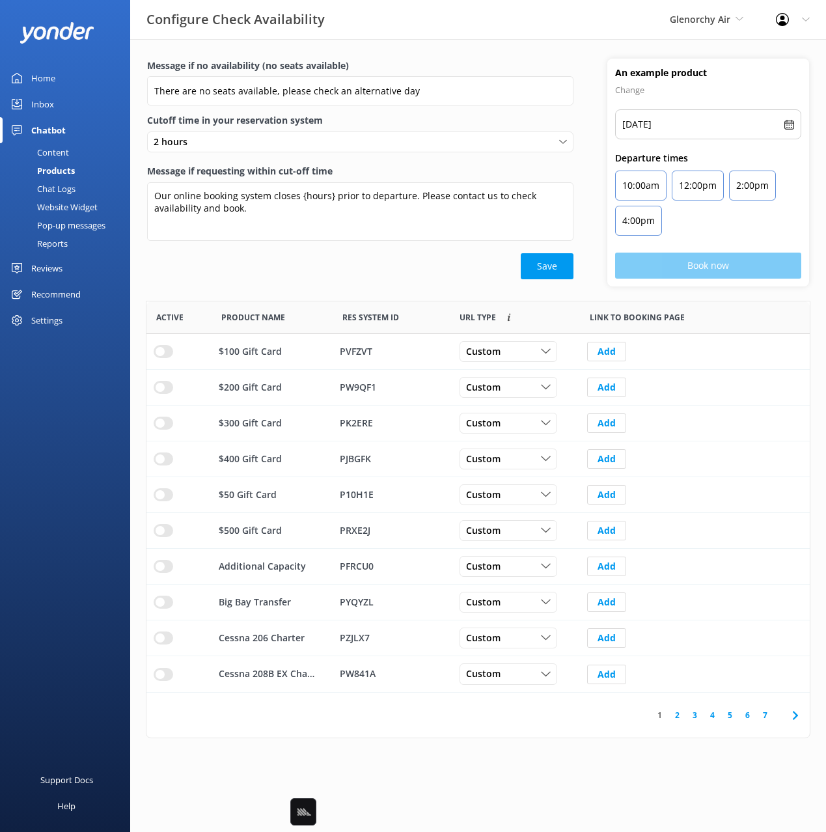
scroll to position [391, 663]
click at [332, 278] on div "Save" at bounding box center [360, 266] width 426 height 26
click at [798, 715] on icon at bounding box center [796, 716] width 16 height 16
click at [798, 716] on use at bounding box center [794, 715] width 5 height 8
click at [282, 275] on div "Save" at bounding box center [360, 266] width 426 height 26
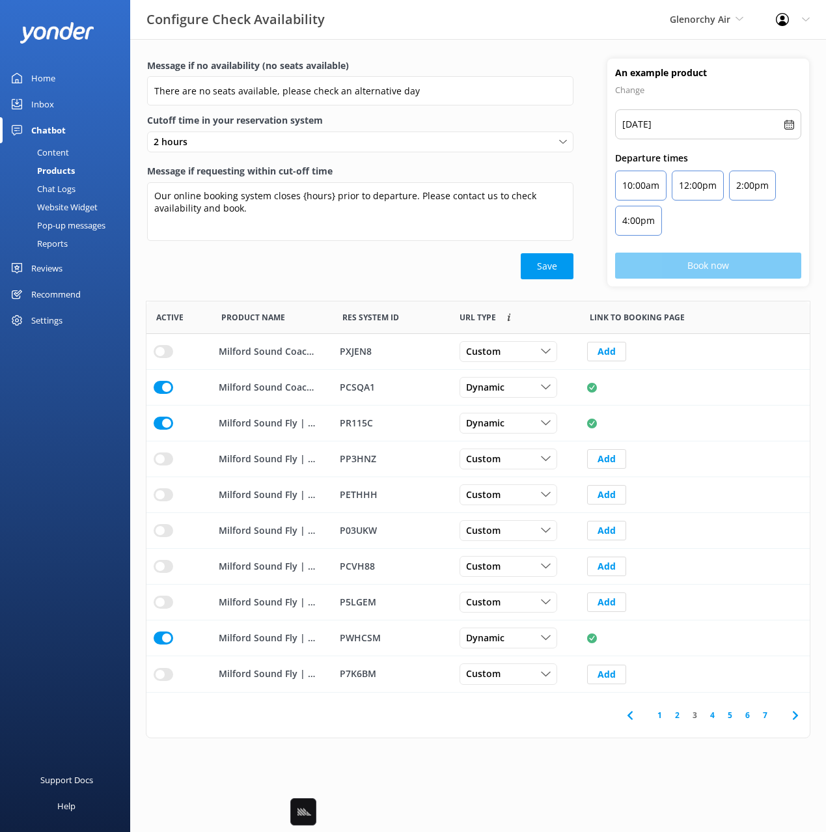
click at [37, 189] on div "Chat Logs" at bounding box center [42, 189] width 68 height 18
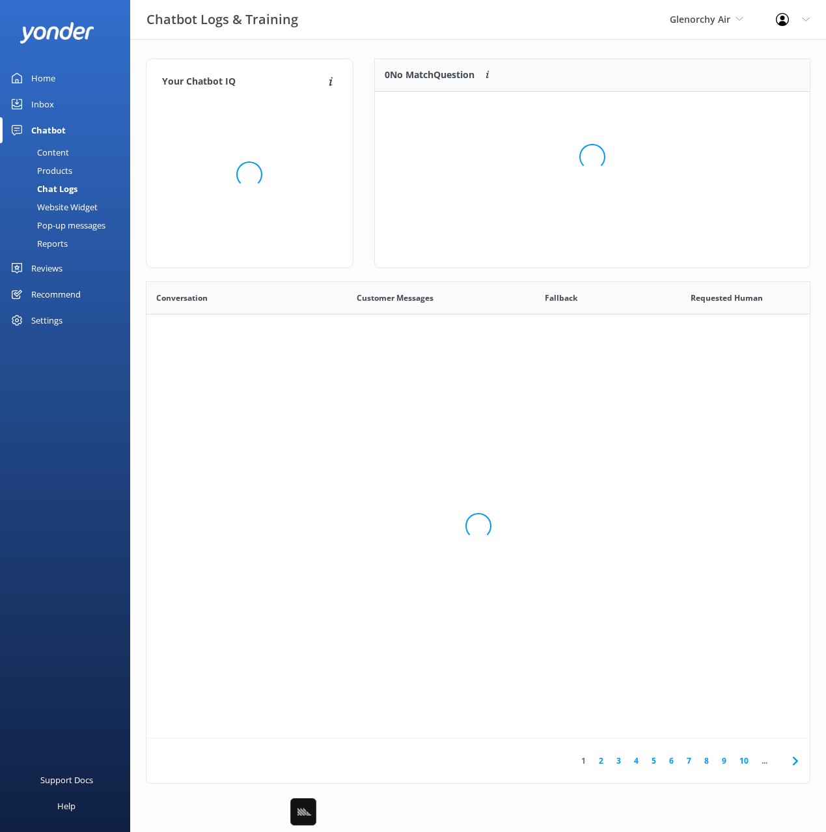
scroll to position [456, 663]
click at [68, 206] on div "Website Widget" at bounding box center [53, 207] width 90 height 18
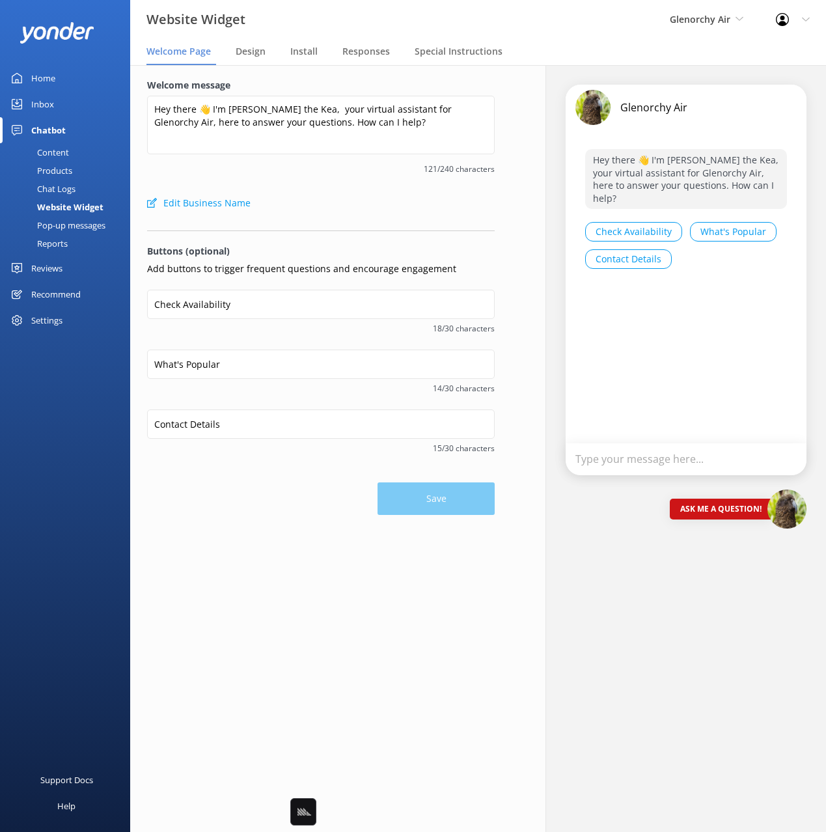
click at [299, 215] on div "Edit Business Name" at bounding box center [321, 203] width 348 height 26
drag, startPoint x: 412, startPoint y: 81, endPoint x: 372, endPoint y: 51, distance: 49.7
click at [412, 81] on label "Welcome message" at bounding box center [321, 85] width 348 height 14
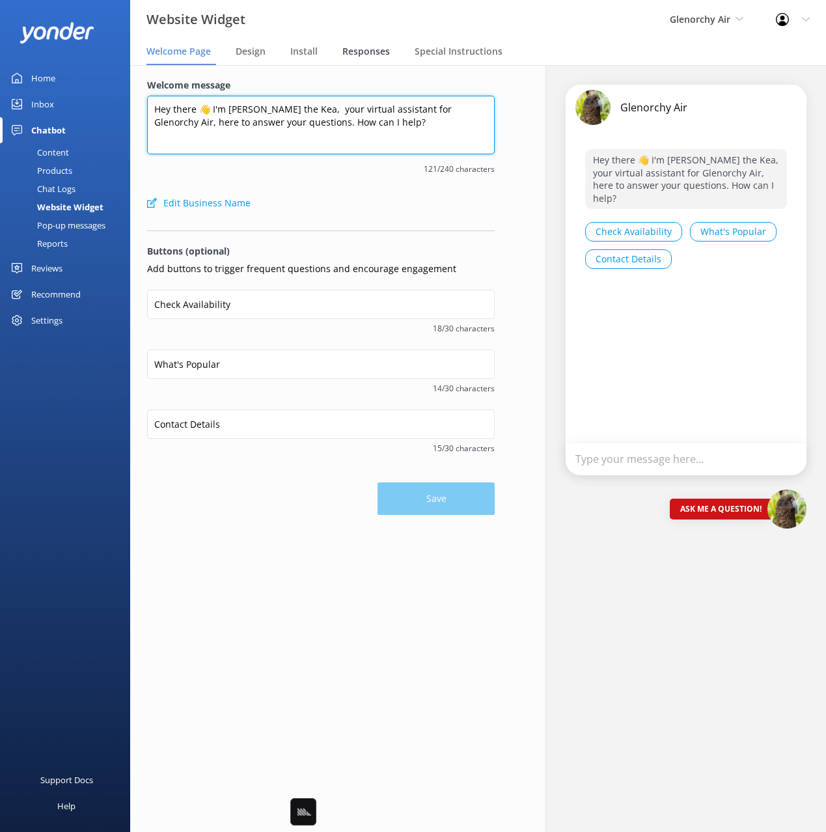
click at [412, 96] on textarea "Hey there 👋 I'm [PERSON_NAME] the Kea, your virtual assistant for Glenorchy Air…" at bounding box center [321, 125] width 348 height 59
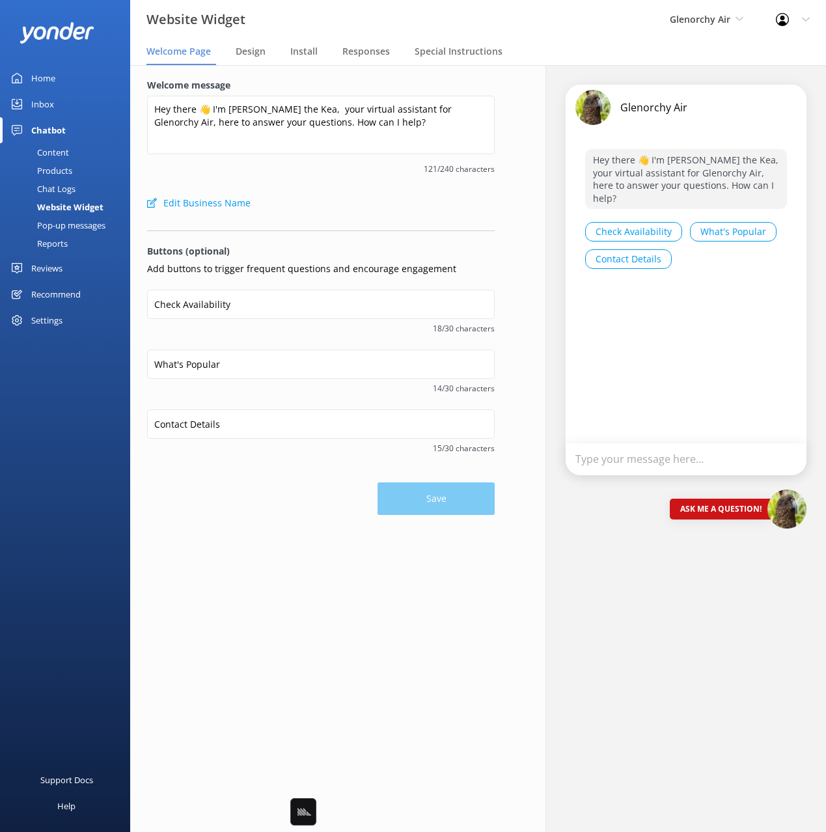
click at [356, 20] on div "Website Widget Glenorchy Air Black Cat Cruises Banff Airporter International An…" at bounding box center [413, 19] width 826 height 39
drag, startPoint x: 447, startPoint y: 80, endPoint x: 413, endPoint y: 81, distance: 33.9
click at [446, 80] on label "Welcome message" at bounding box center [321, 85] width 348 height 14
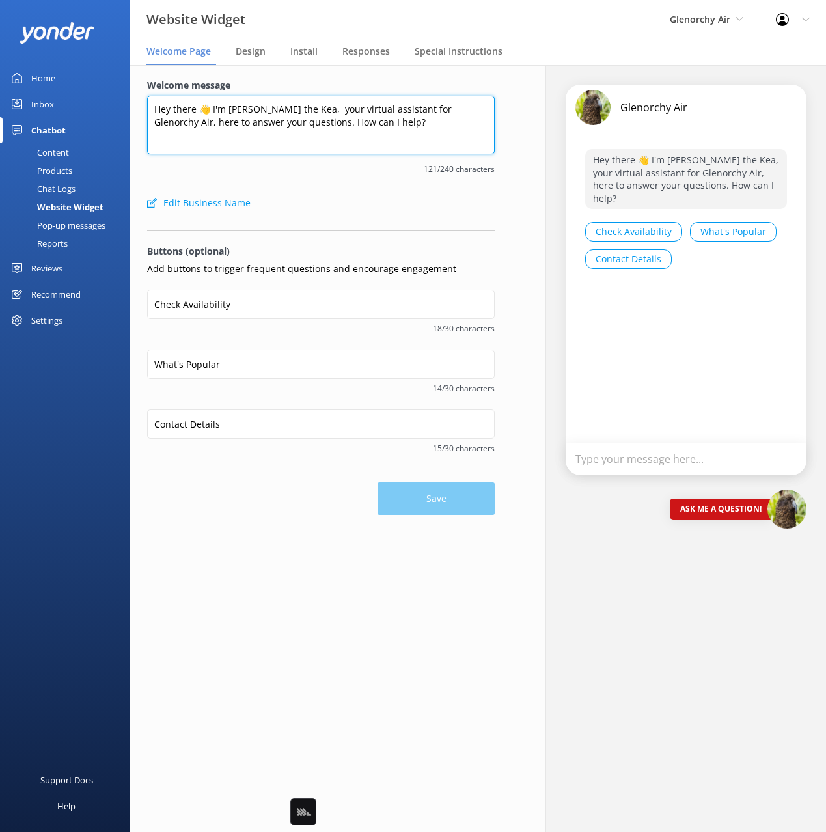
click at [446, 96] on textarea "Hey there 👋 I'm [PERSON_NAME] the Kea, your virtual assistant for Glenorchy Air…" at bounding box center [321, 125] width 348 height 59
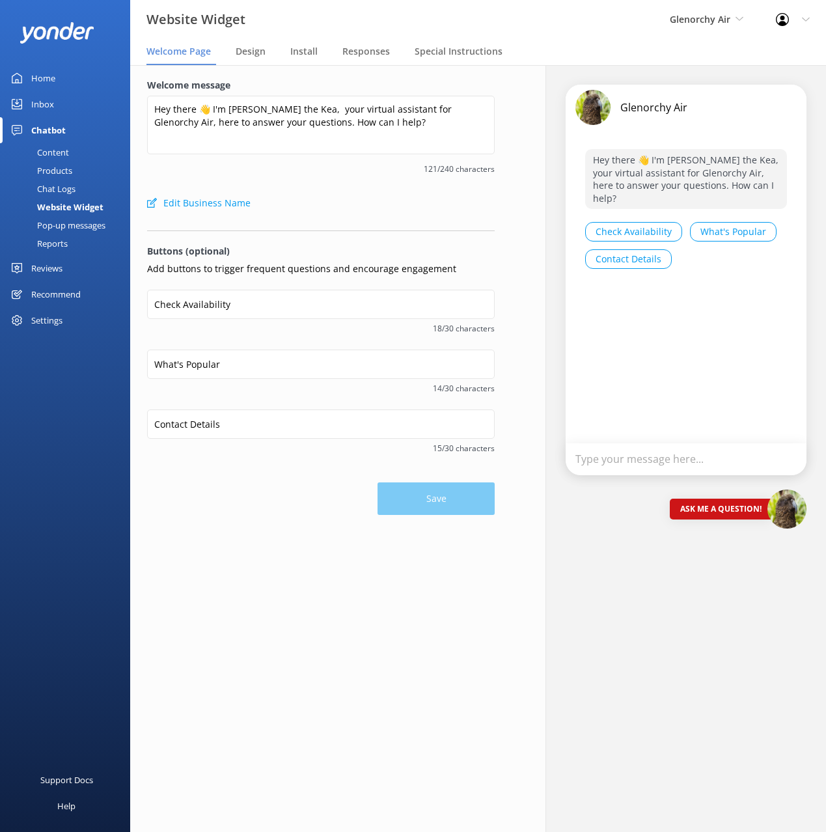
click at [66, 193] on div "Chat Logs" at bounding box center [42, 189] width 68 height 18
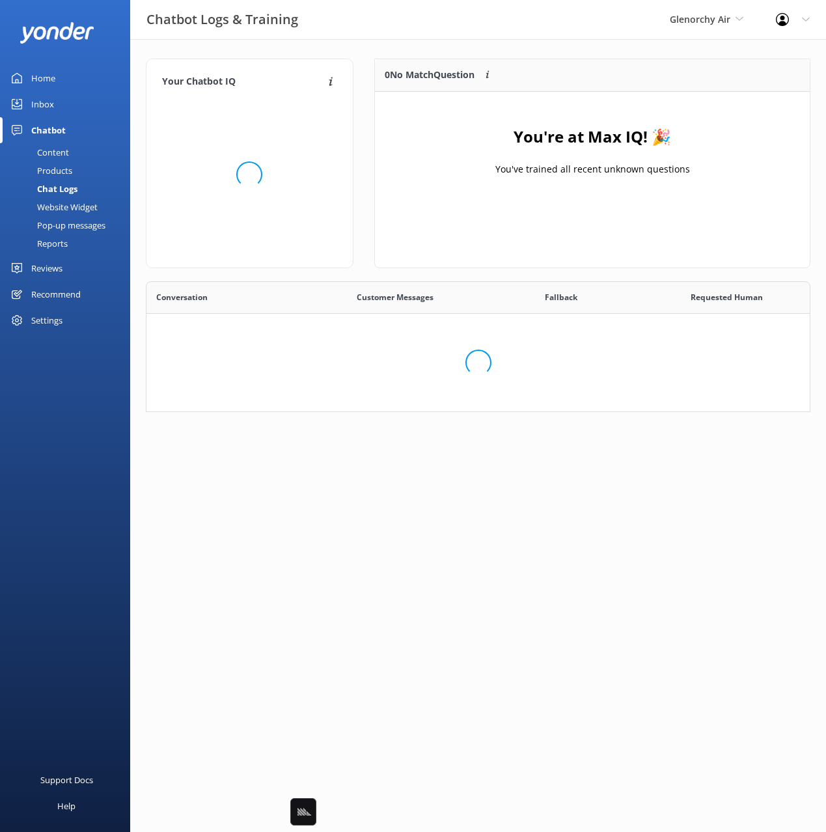
scroll to position [456, 663]
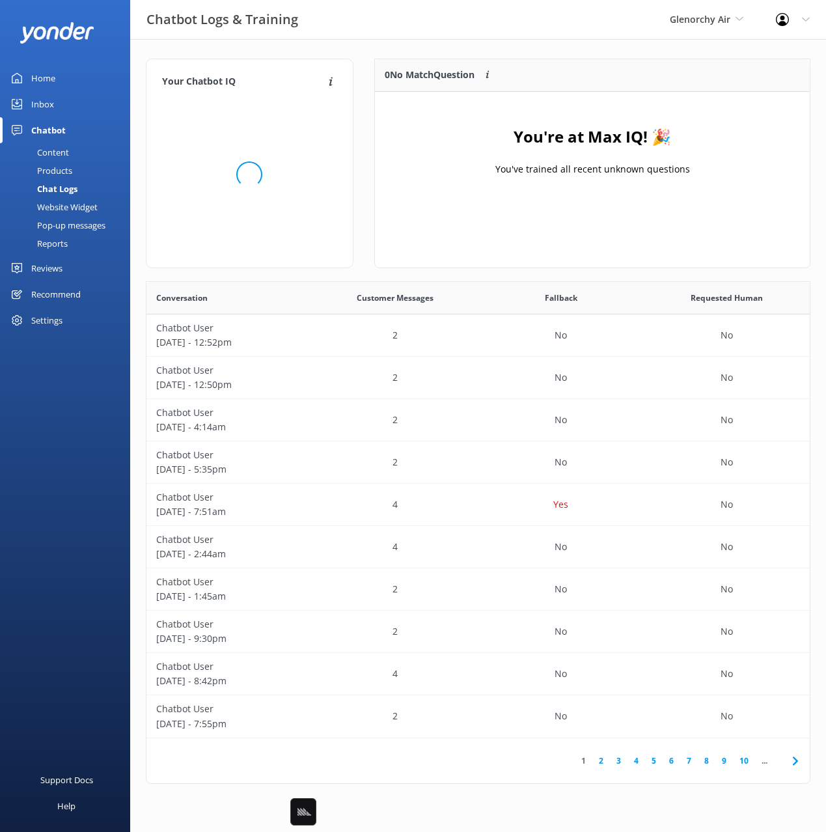
click at [64, 244] on div "Reports" at bounding box center [38, 243] width 60 height 18
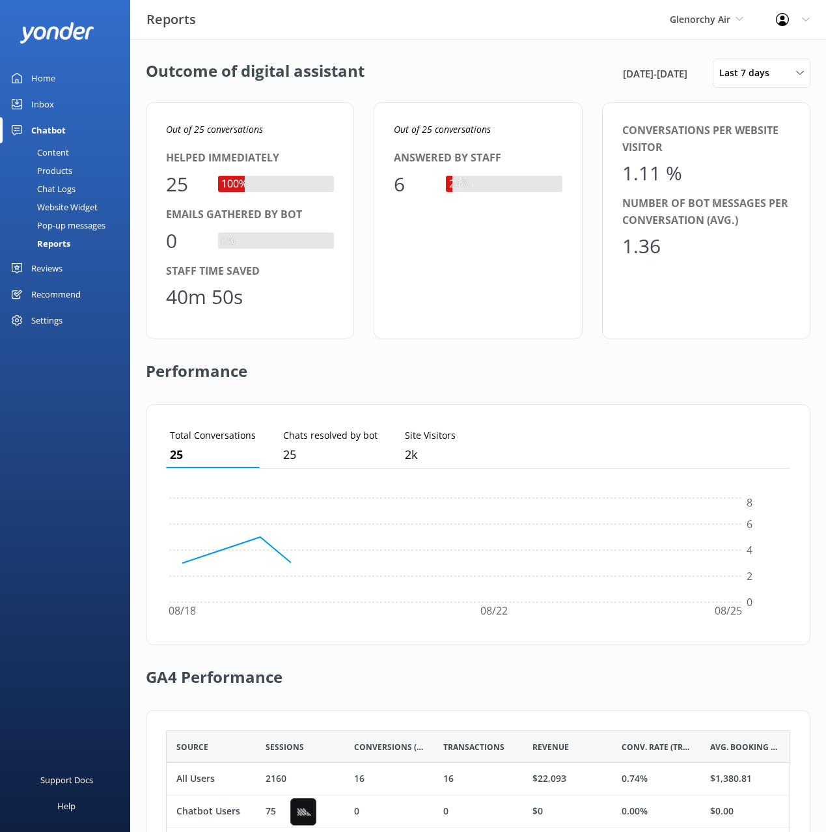
scroll to position [131, 624]
click at [753, 89] on div "Outcome of digital assistant [DATE] - [DATE] Last 7 days Last 7 days Last 30 da…" at bounding box center [478, 473] width 696 height 869
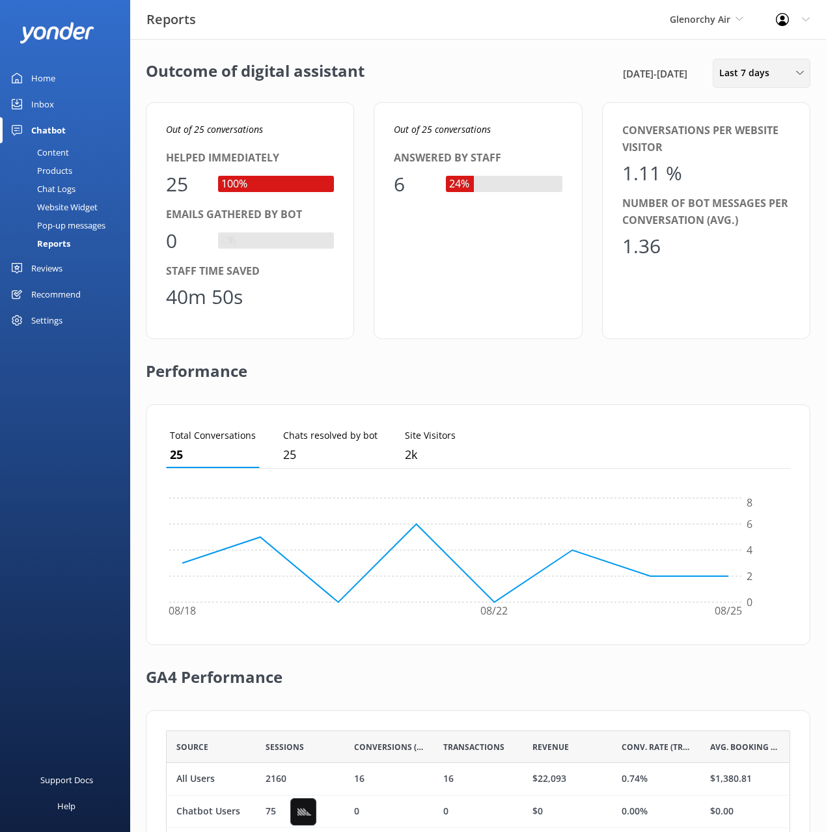
drag, startPoint x: 750, startPoint y: 72, endPoint x: 746, endPoint y: 90, distance: 18.0
click at [750, 72] on span "Last 7 days" at bounding box center [748, 73] width 58 height 14
click at [757, 236] on link "Custom" at bounding box center [772, 236] width 116 height 26
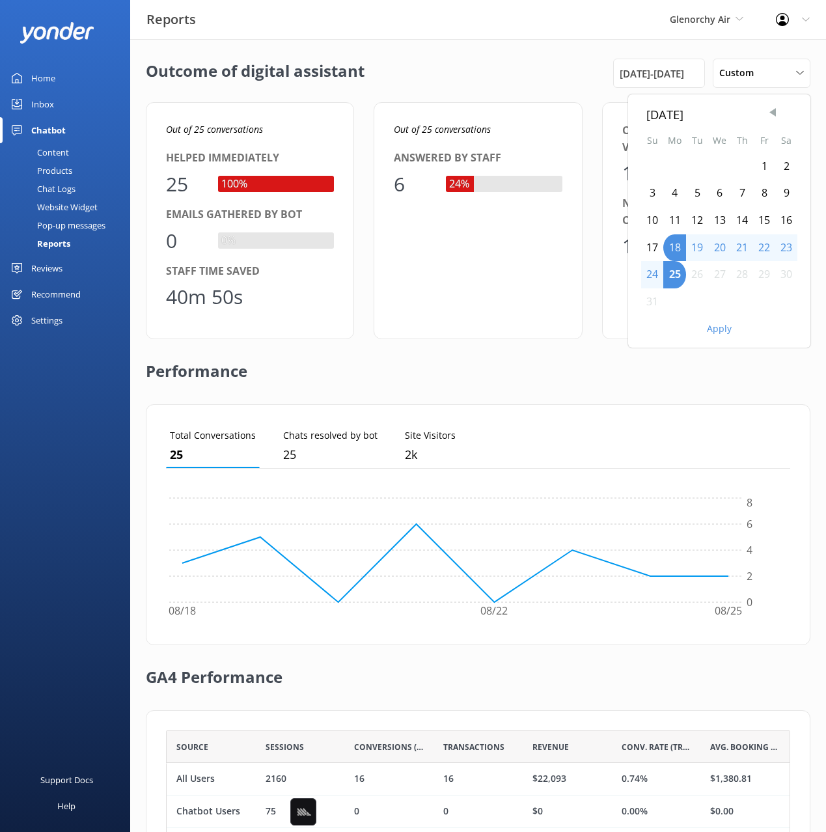
click at [772, 113] on span "Previous Month" at bounding box center [772, 112] width 13 height 13
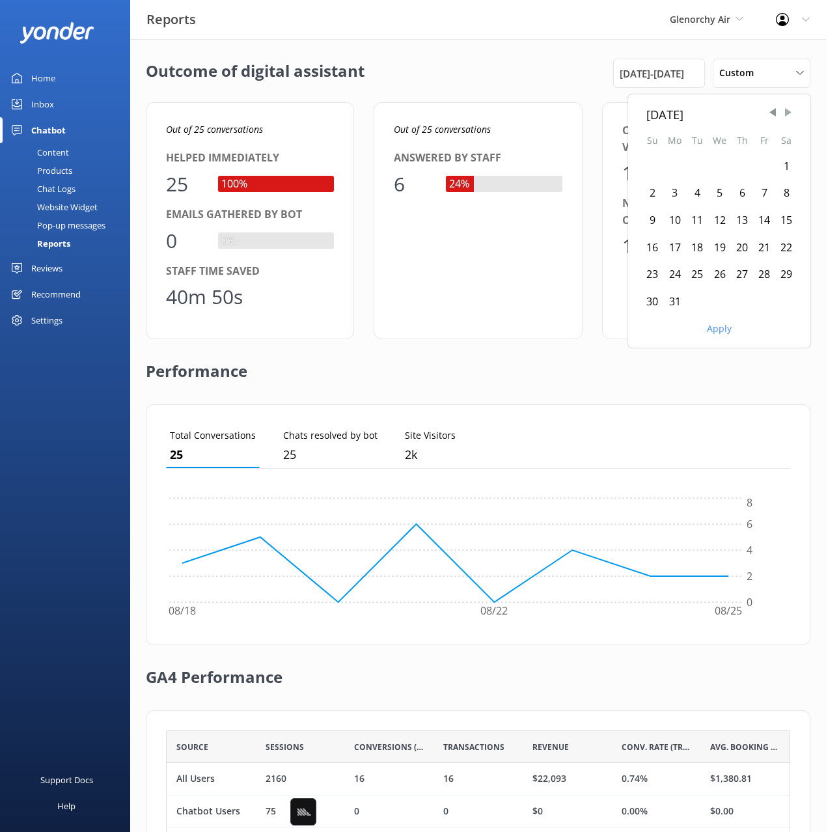
click at [788, 111] on span "Next Month" at bounding box center [788, 112] width 13 height 13
click at [469, 92] on div "Outcome of digital assistant [DATE] Su Mo Tu We Th Fr Sa 1 2 3 4 5 6 7 8 9 10 1…" at bounding box center [478, 473] width 696 height 869
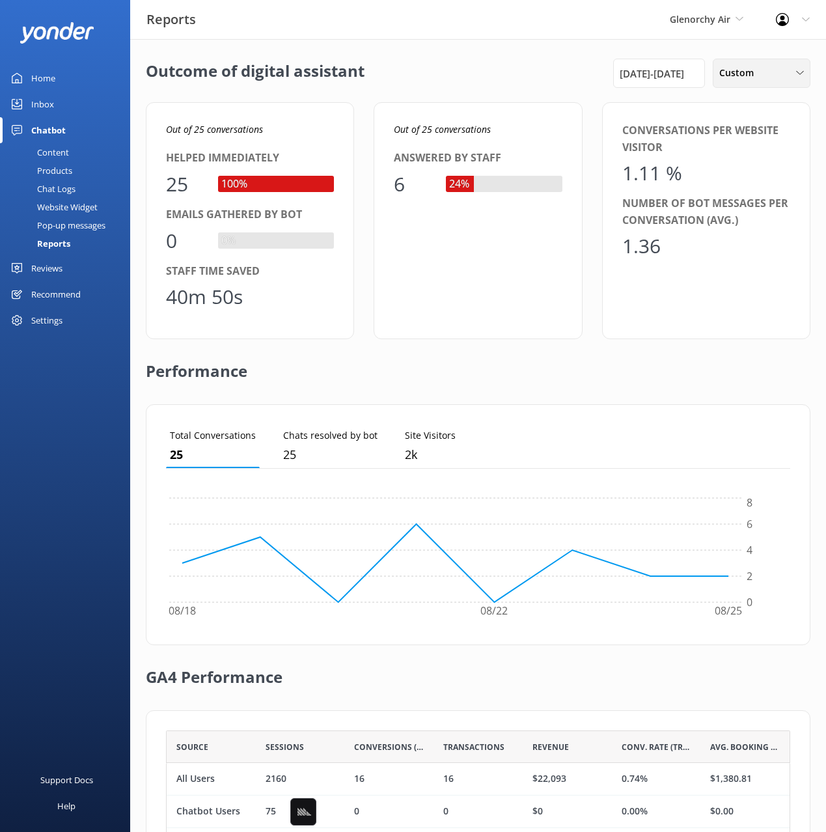
click at [751, 62] on div "Custom Last 7 days Last 30 days Last month Last 90 days Last 180 days Custom" at bounding box center [762, 73] width 98 height 29
click at [736, 232] on div "Custom" at bounding box center [734, 235] width 29 height 13
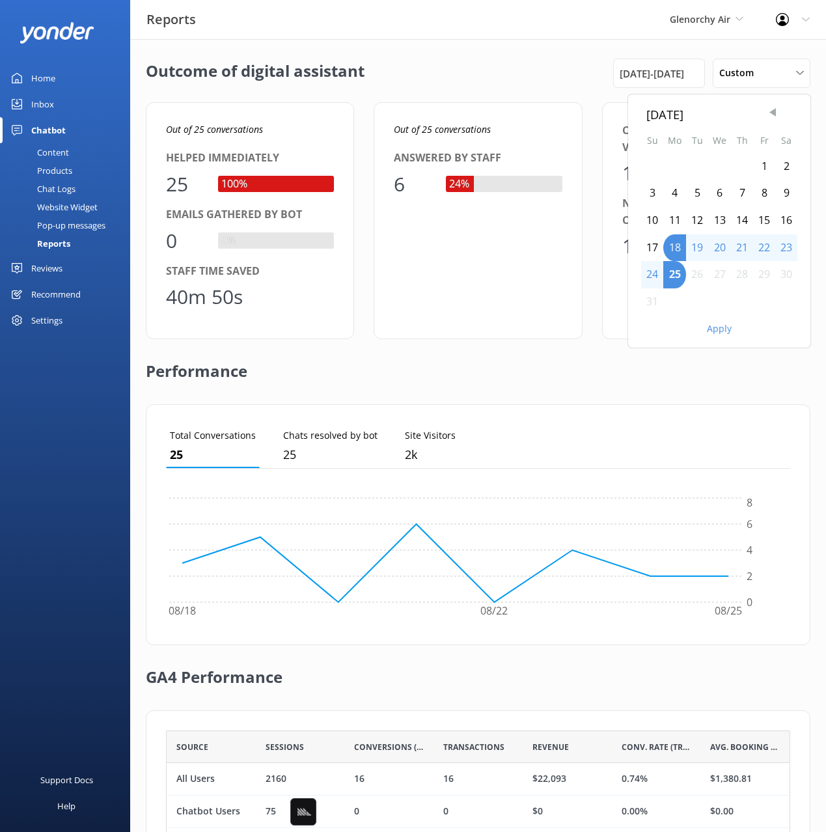
click at [775, 111] on span "Previous Month" at bounding box center [772, 112] width 13 height 13
click at [775, 112] on span "Previous Month" at bounding box center [772, 112] width 13 height 13
click at [739, 162] on div "1" at bounding box center [742, 166] width 22 height 27
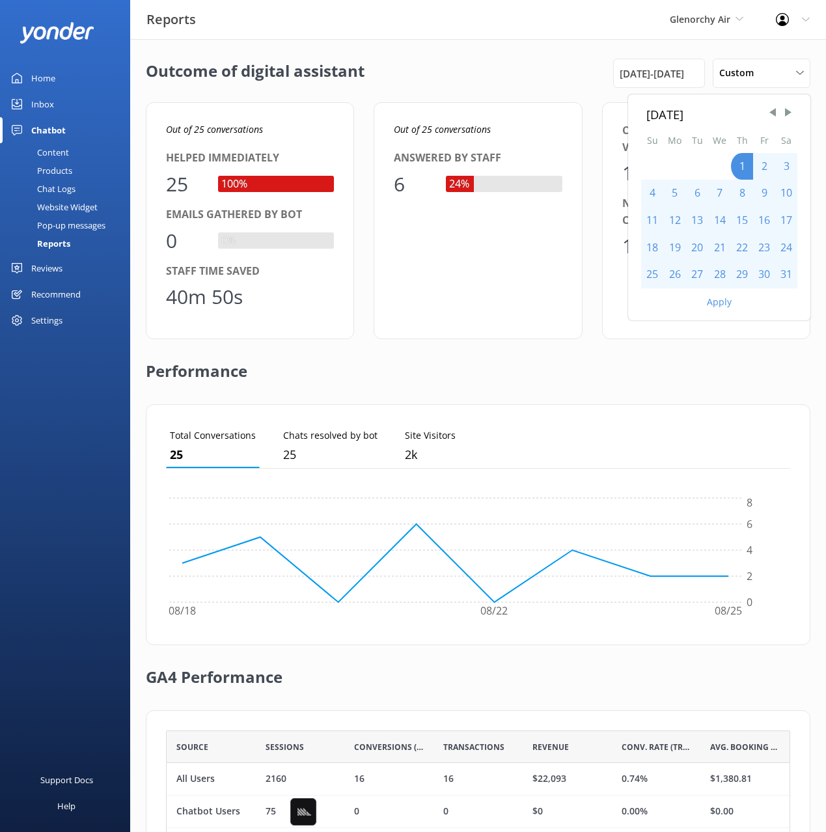
click at [725, 301] on button "Apply" at bounding box center [719, 302] width 25 height 9
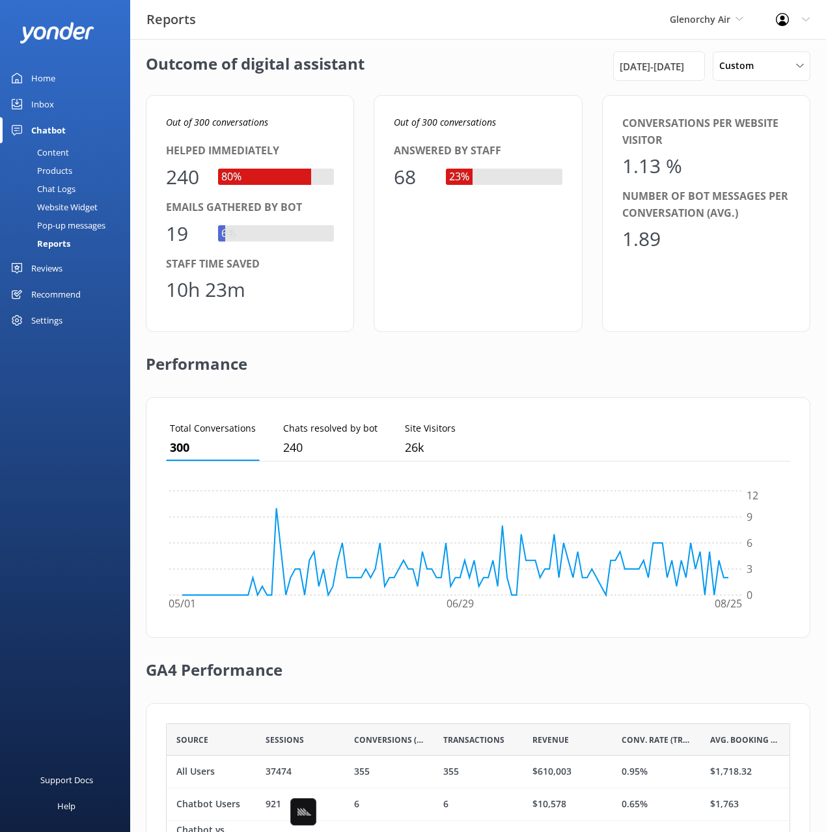
scroll to position [76, 0]
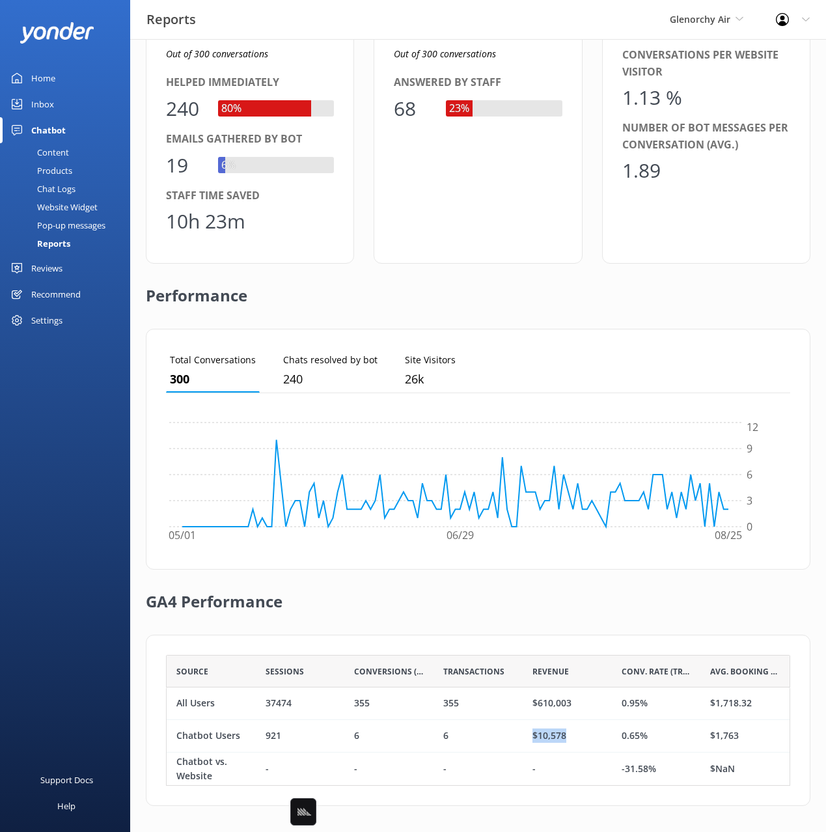
drag, startPoint x: 569, startPoint y: 744, endPoint x: 540, endPoint y: 741, distance: 29.5
click at [525, 739] on div "$10,578" at bounding box center [567, 736] width 89 height 33
copy div "$10,578"
